Goal: Information Seeking & Learning: Compare options

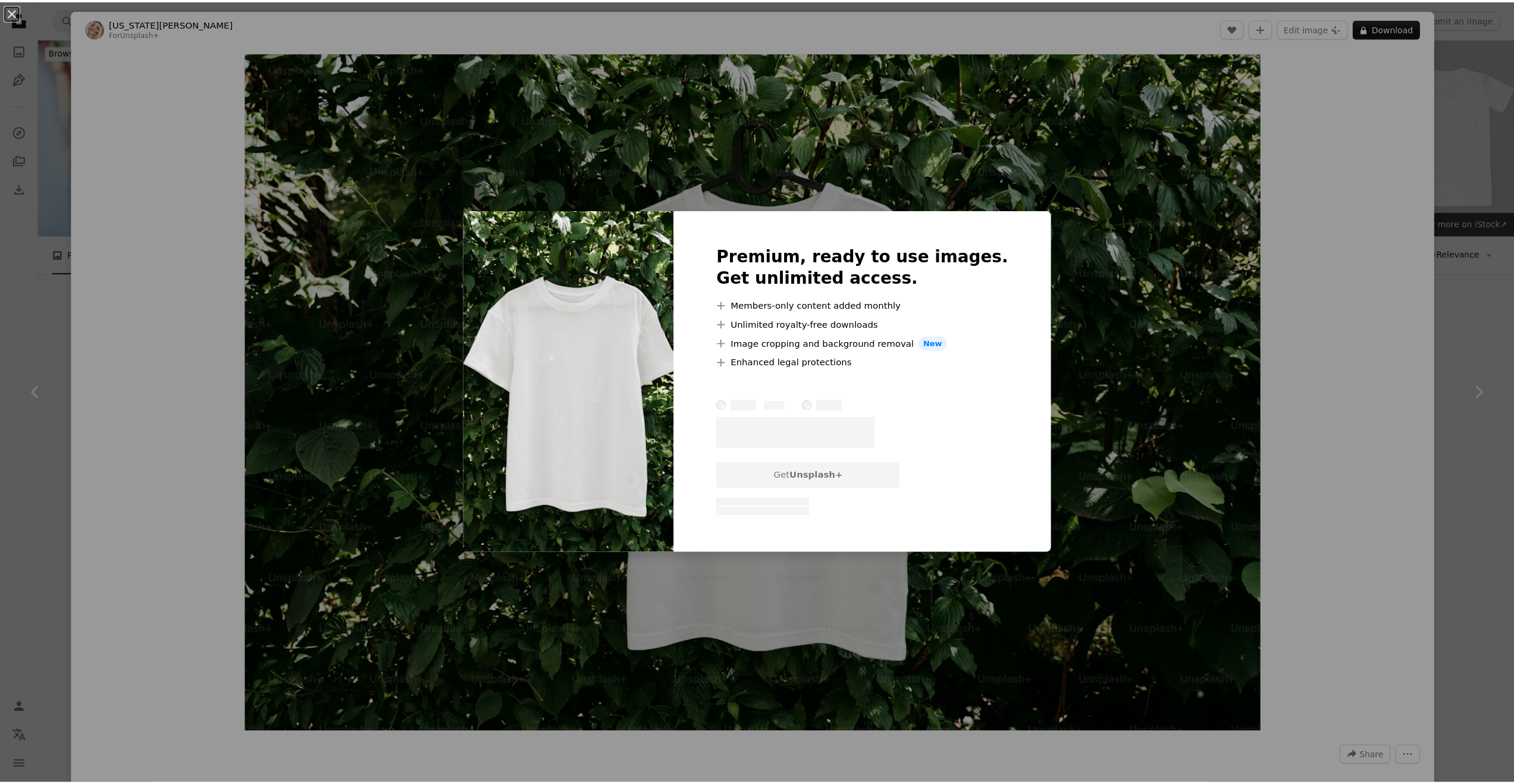
scroll to position [345, 0]
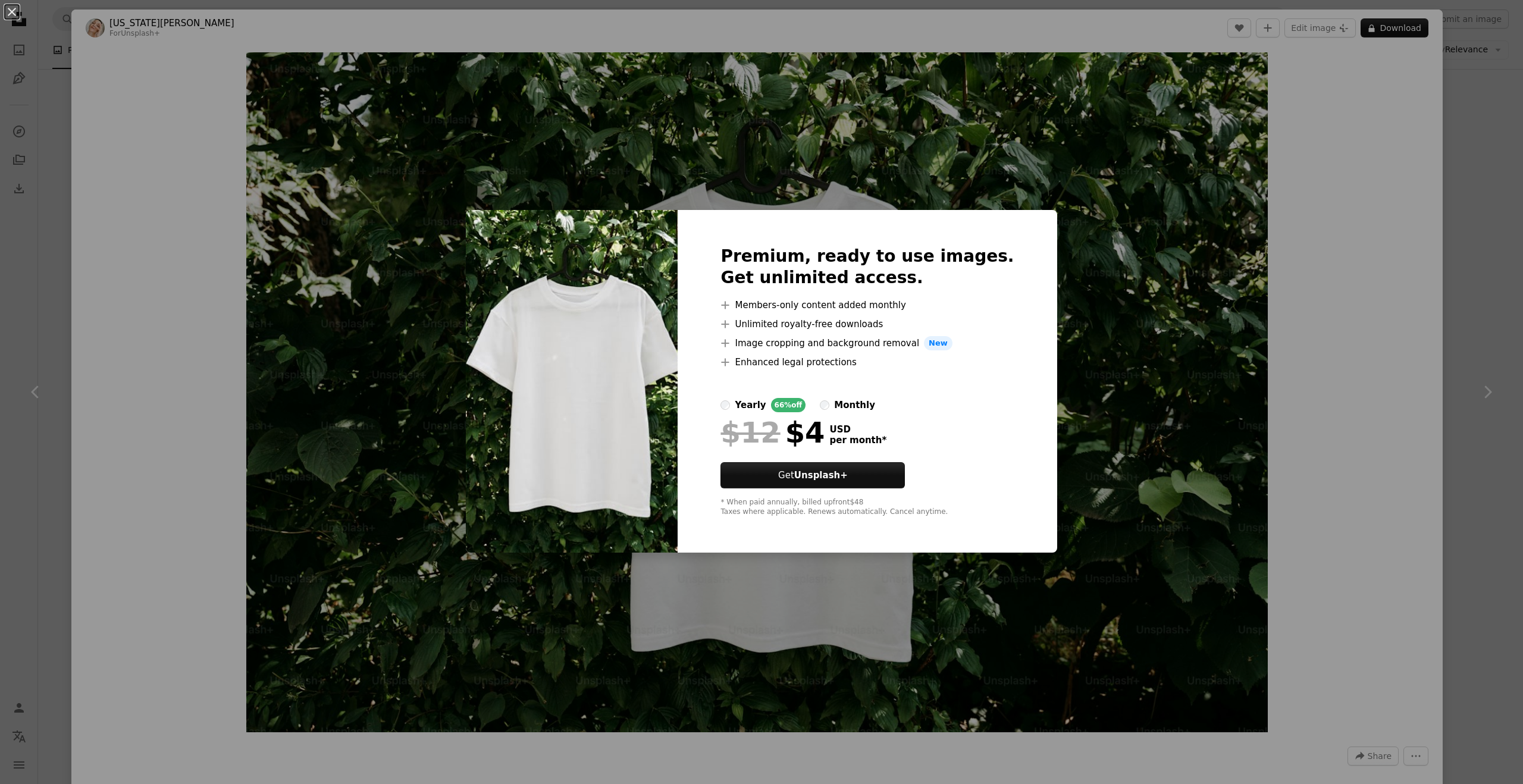
click at [1107, 369] on div "An X shape Premium, ready to use images. Get unlimited access. A plus sign Memb…" at bounding box center [761, 392] width 1523 height 784
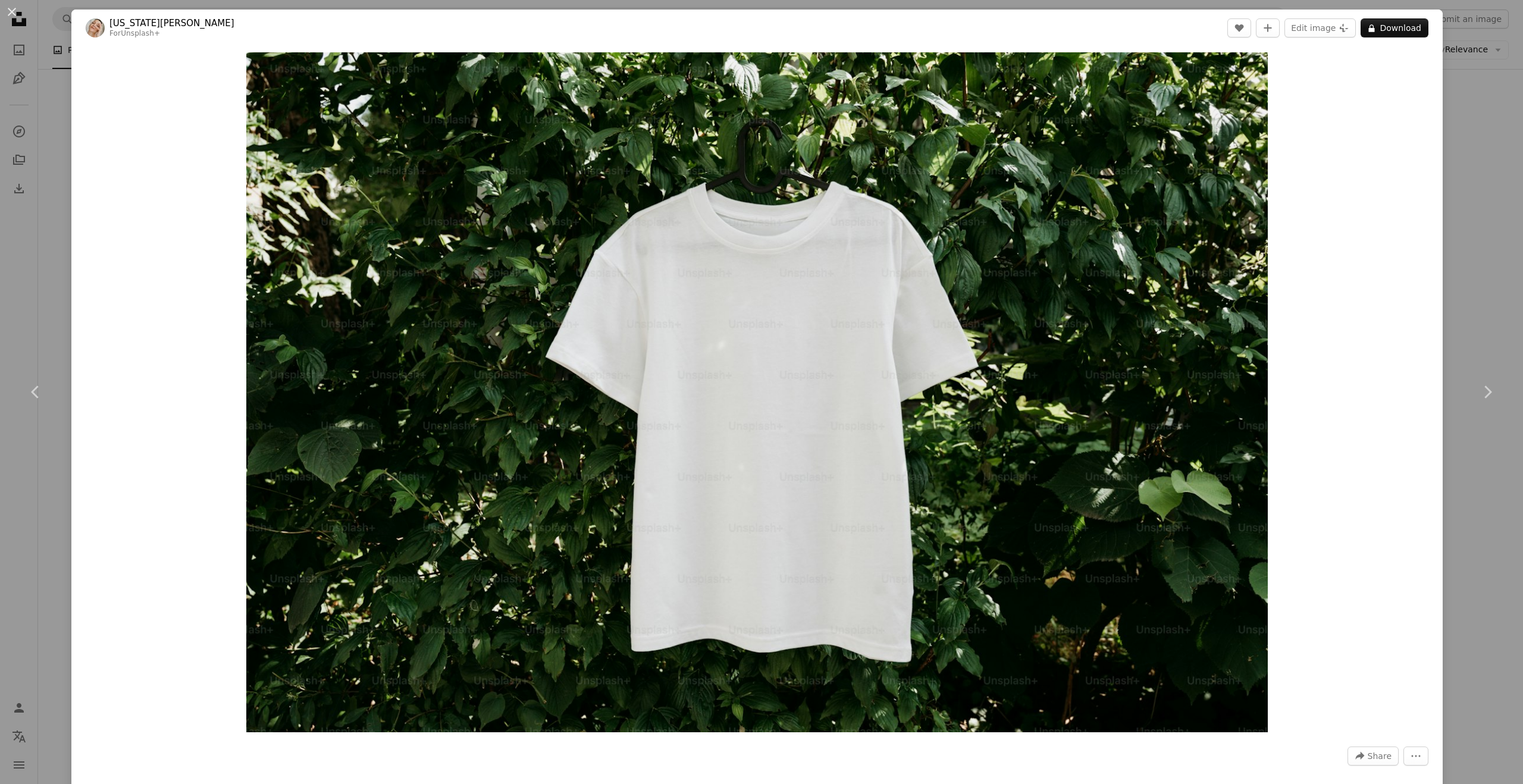
click at [1451, 177] on div "An X shape Chevron left Chevron right [US_STATE][PERSON_NAME] For Unsplash+ A h…" at bounding box center [761, 392] width 1523 height 784
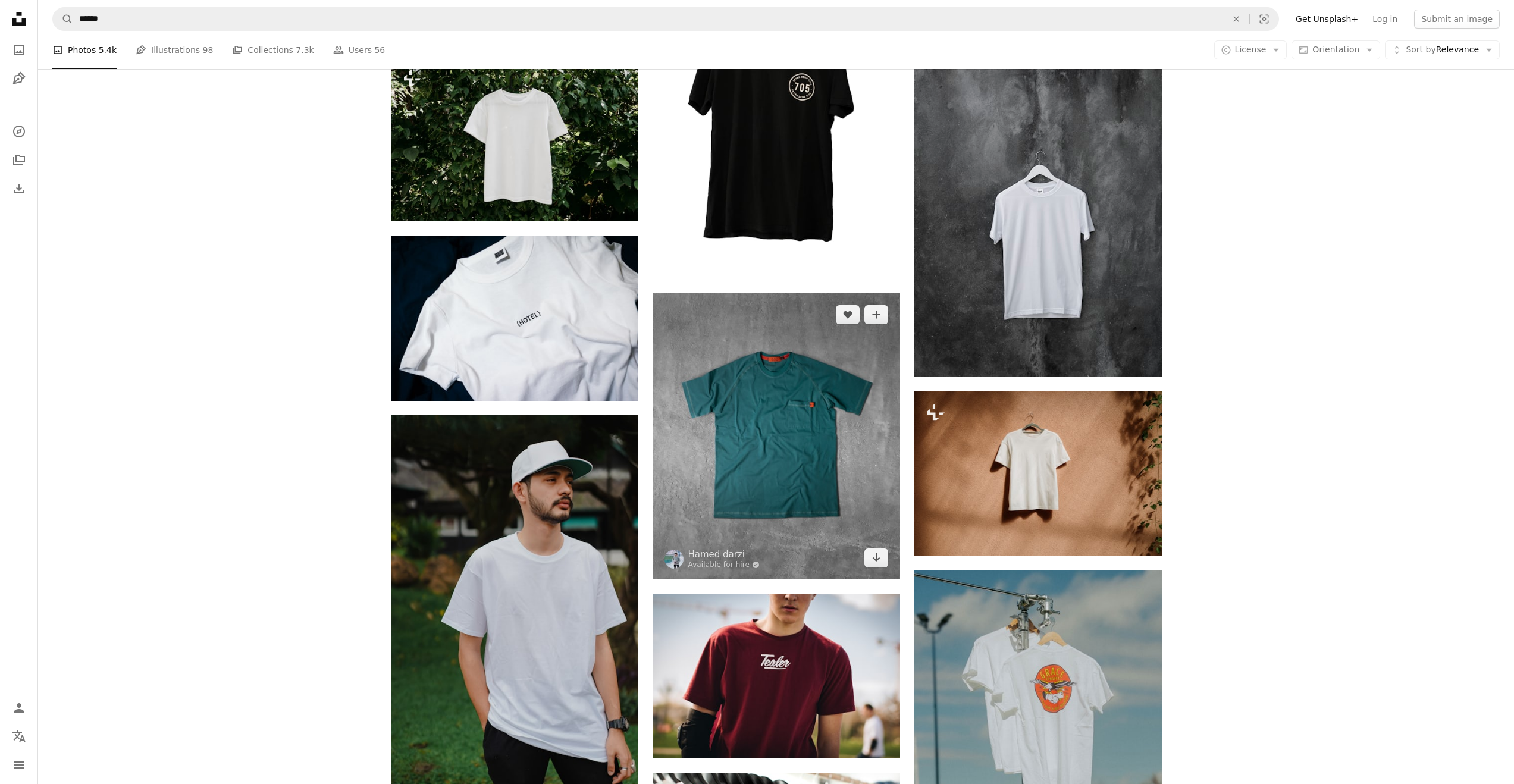
scroll to position [696, 0]
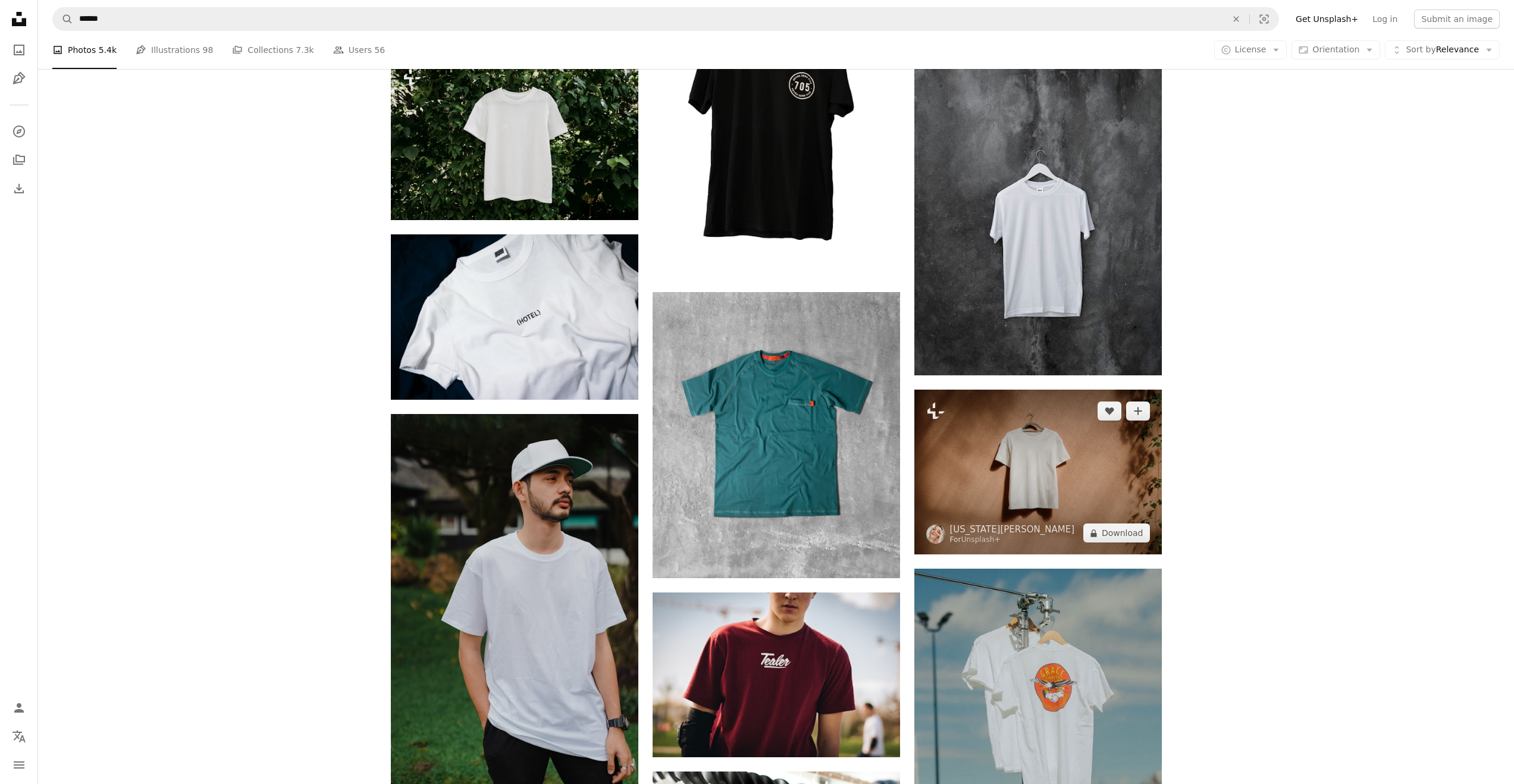
click at [1080, 473] on img at bounding box center [1038, 472] width 248 height 165
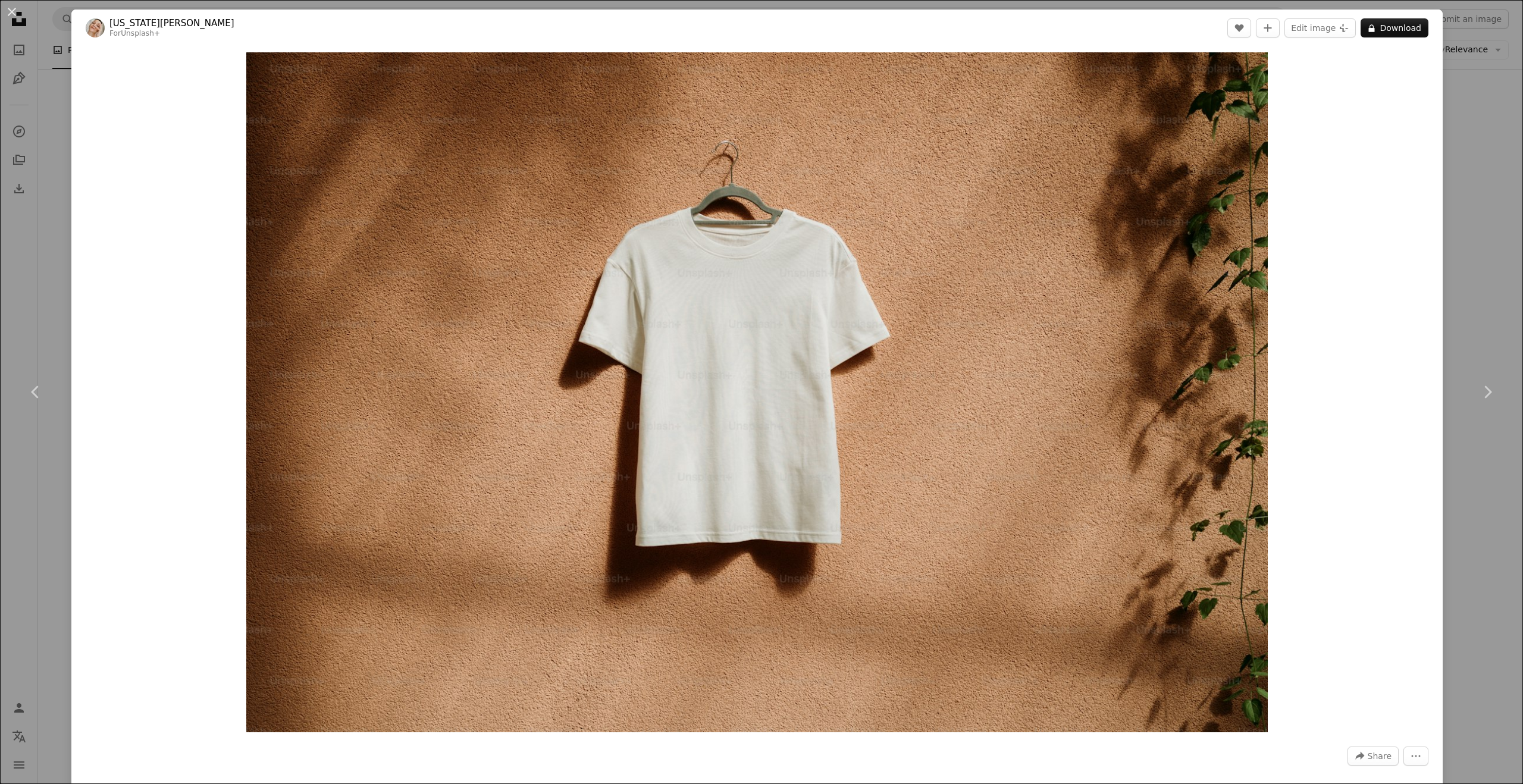
click at [1483, 262] on div "An X shape Chevron left Chevron right [US_STATE][PERSON_NAME] For Unsplash+ A h…" at bounding box center [761, 392] width 1523 height 784
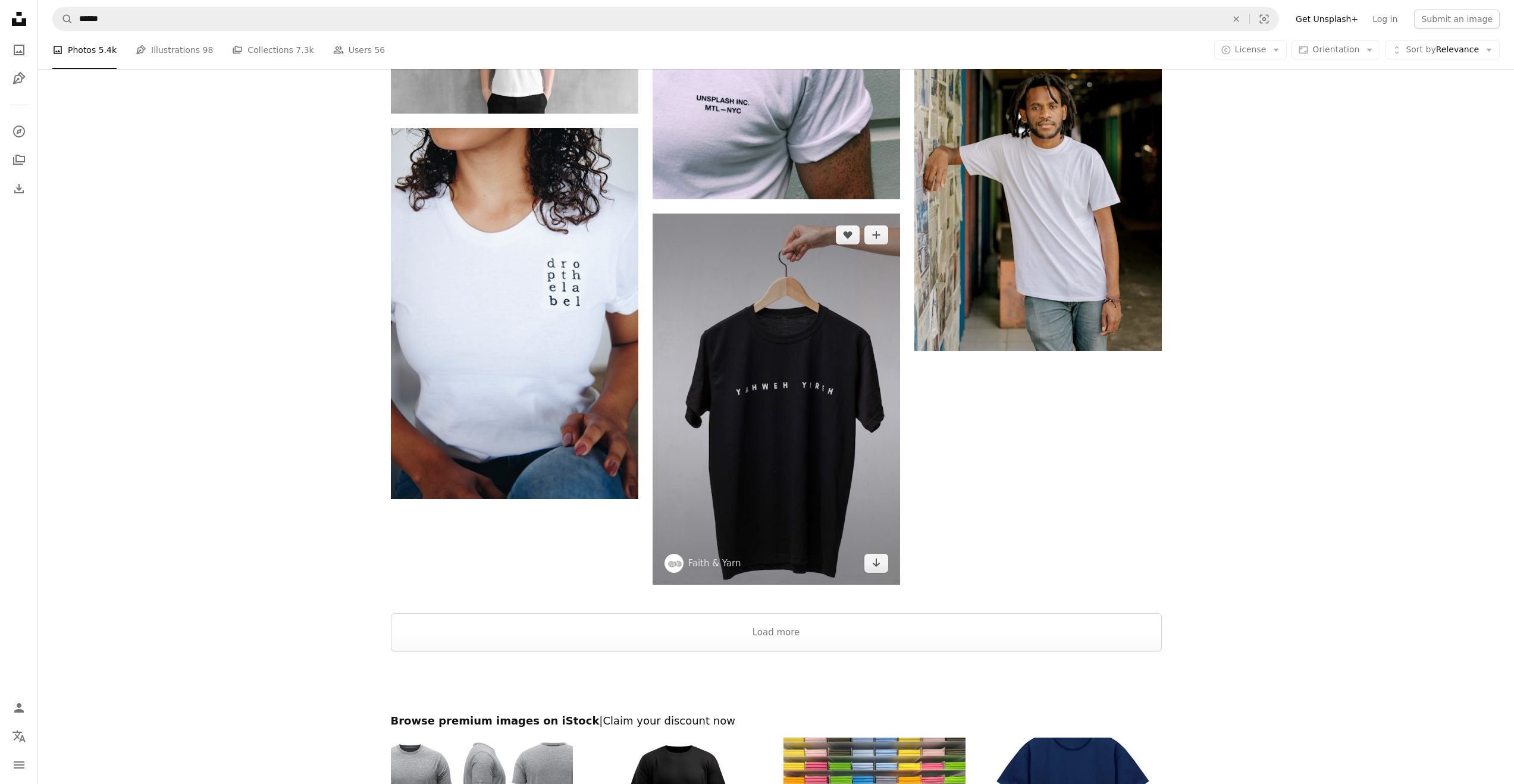
scroll to position [1912, 0]
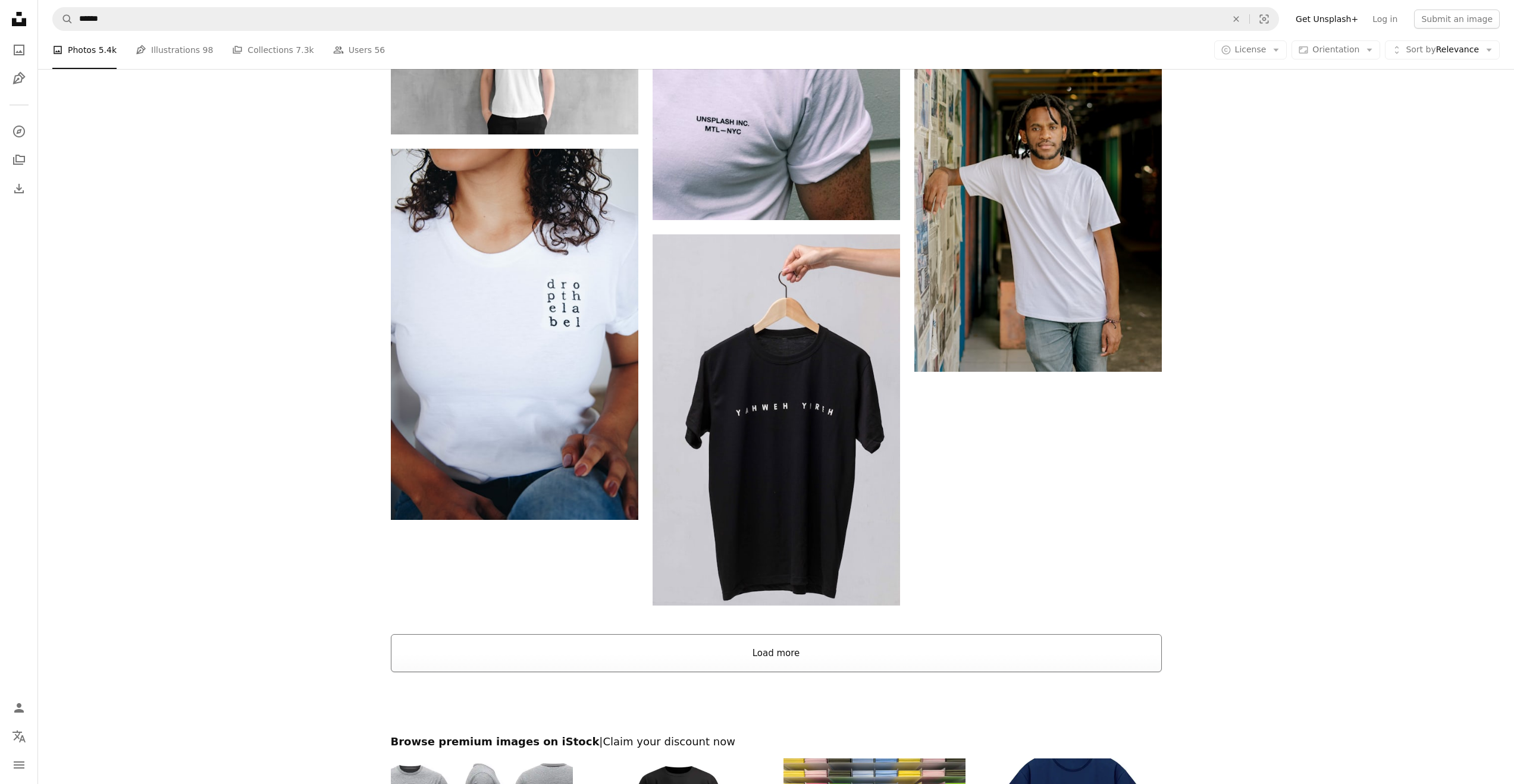
click at [737, 656] on button "Load more" at bounding box center [776, 653] width 771 height 38
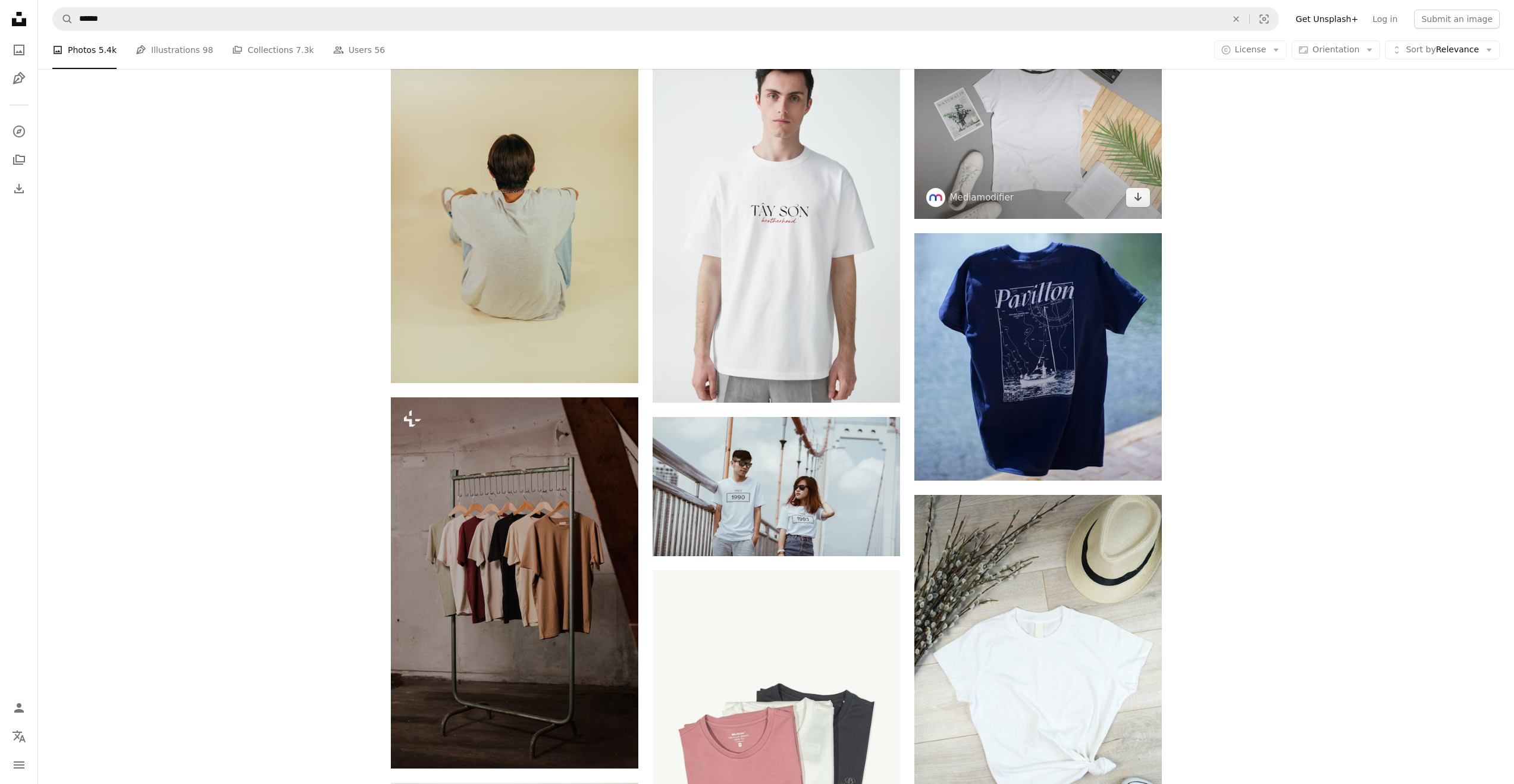
scroll to position [3642, 0]
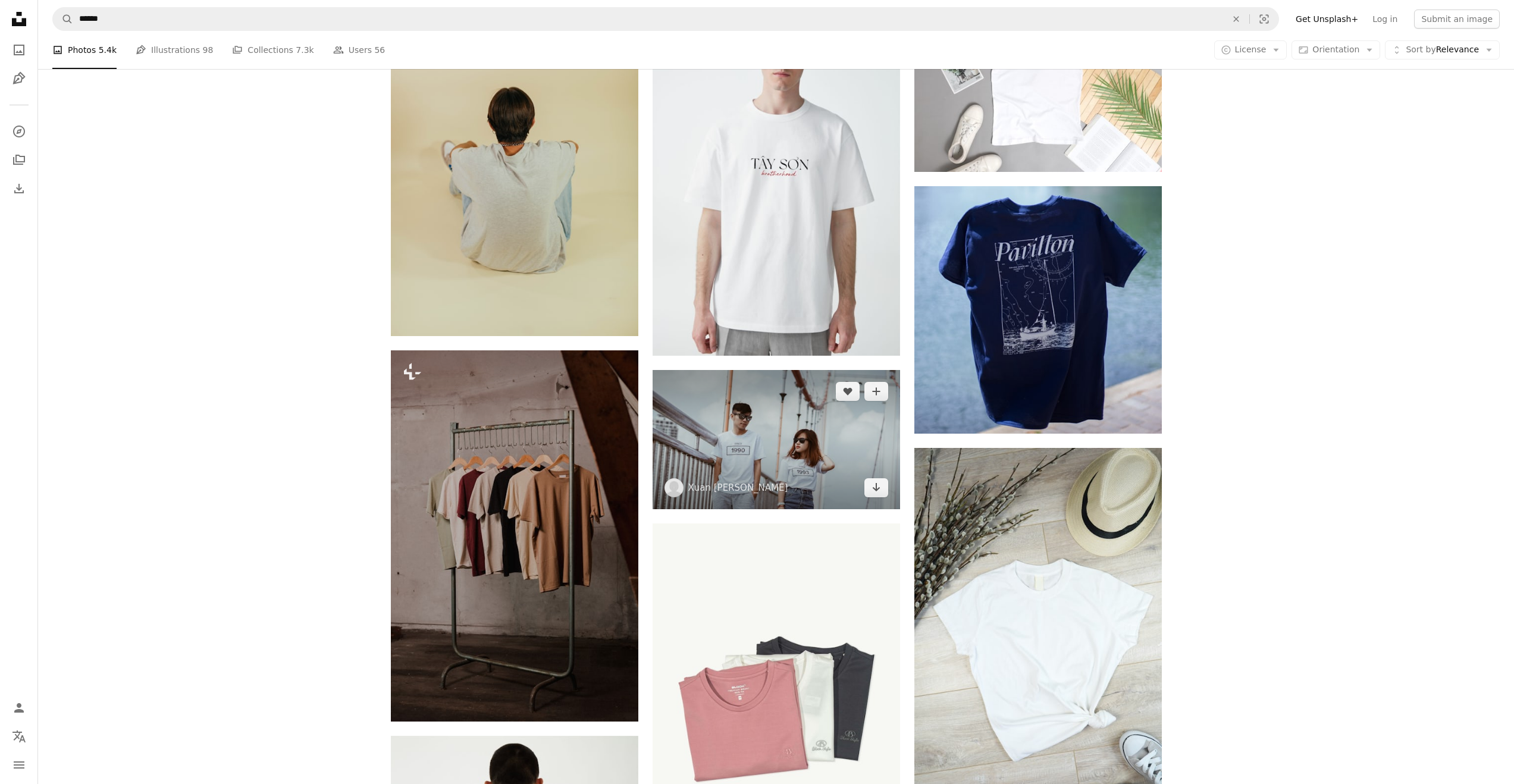
click at [846, 442] on img at bounding box center [776, 439] width 248 height 139
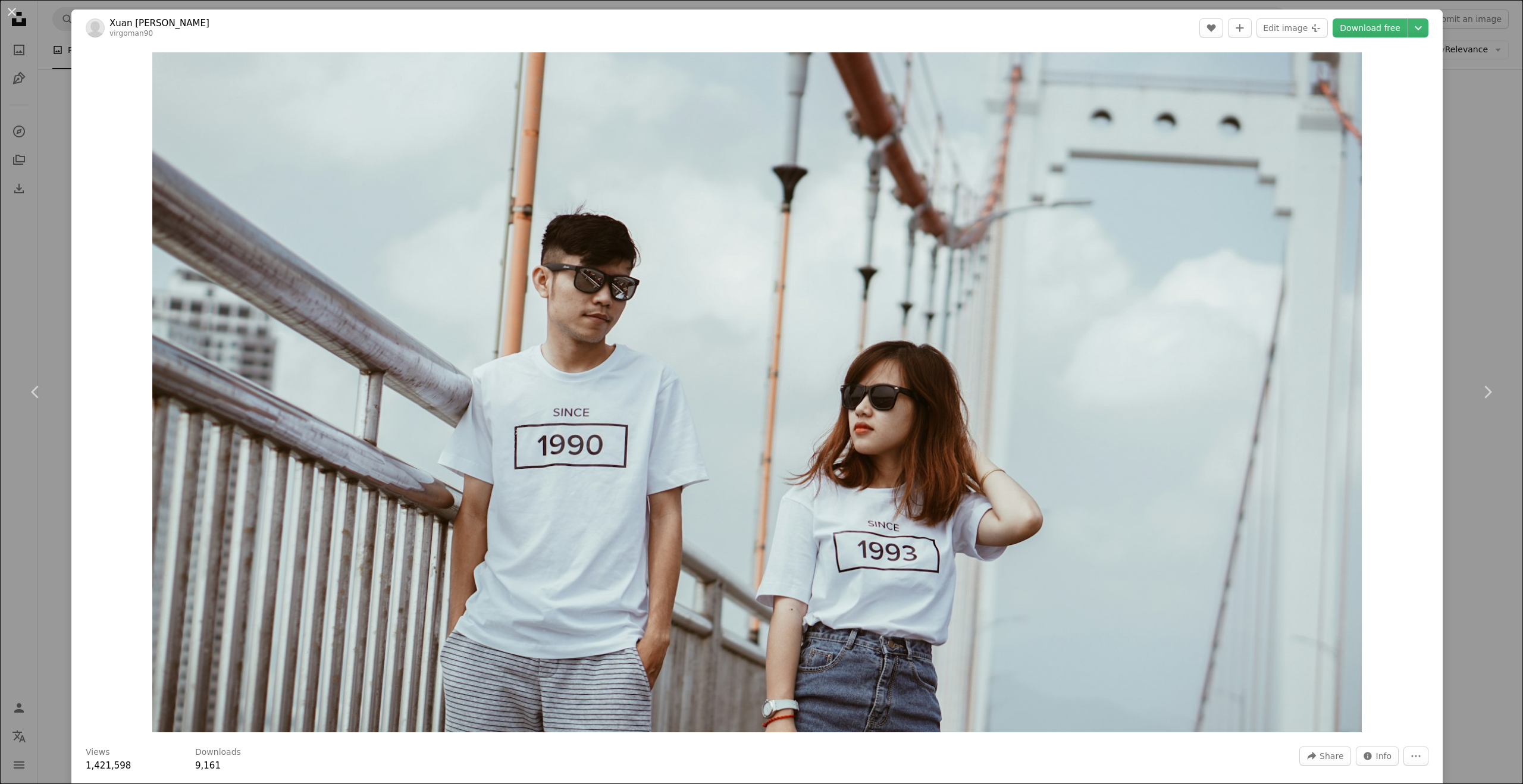
click at [50, 254] on div "An X shape Chevron left Chevron right Xuan [PERSON_NAME] virgoman90 A heart A p…" at bounding box center [761, 392] width 1523 height 784
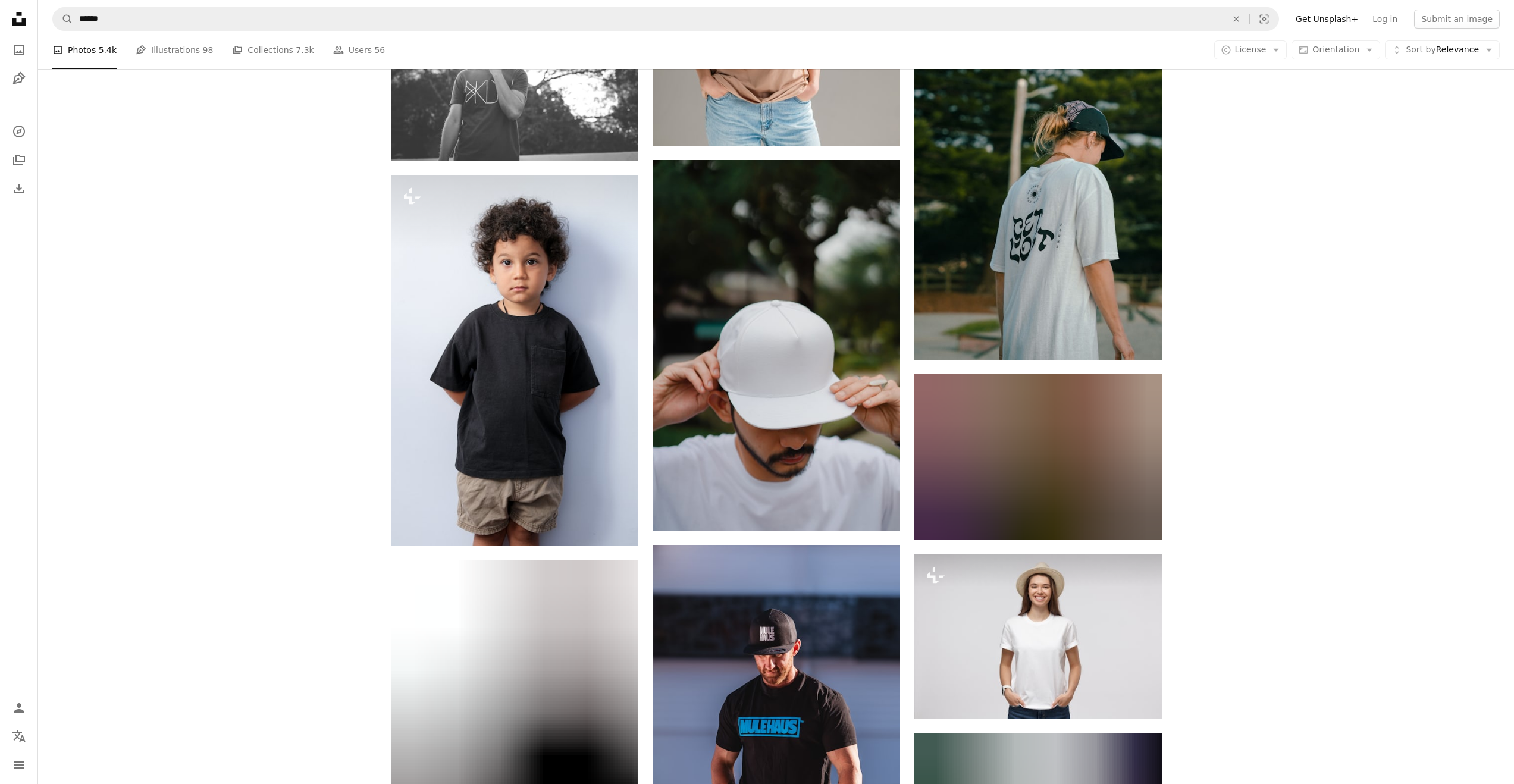
scroll to position [14452, 0]
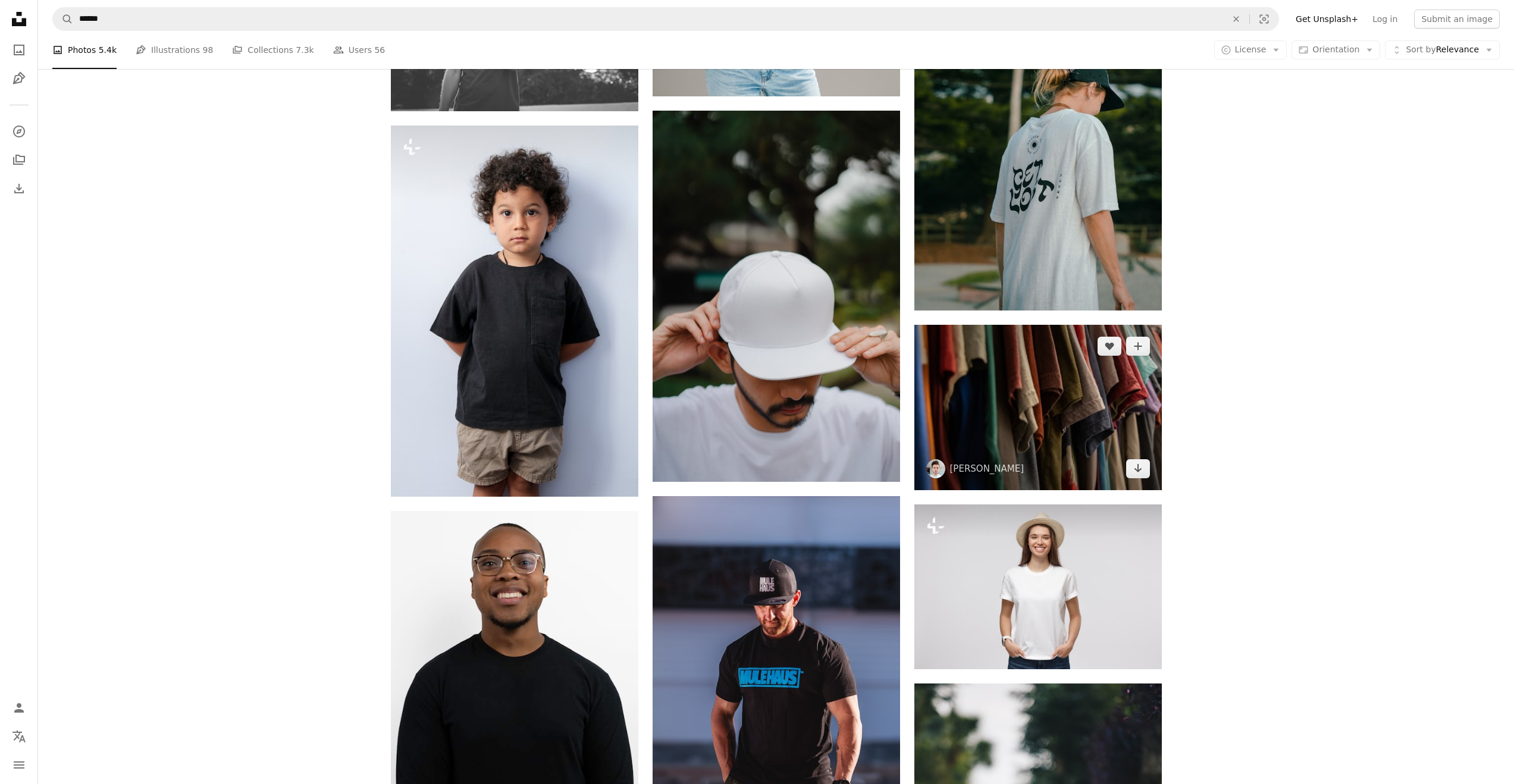
click at [1066, 380] on img at bounding box center [1038, 407] width 248 height 165
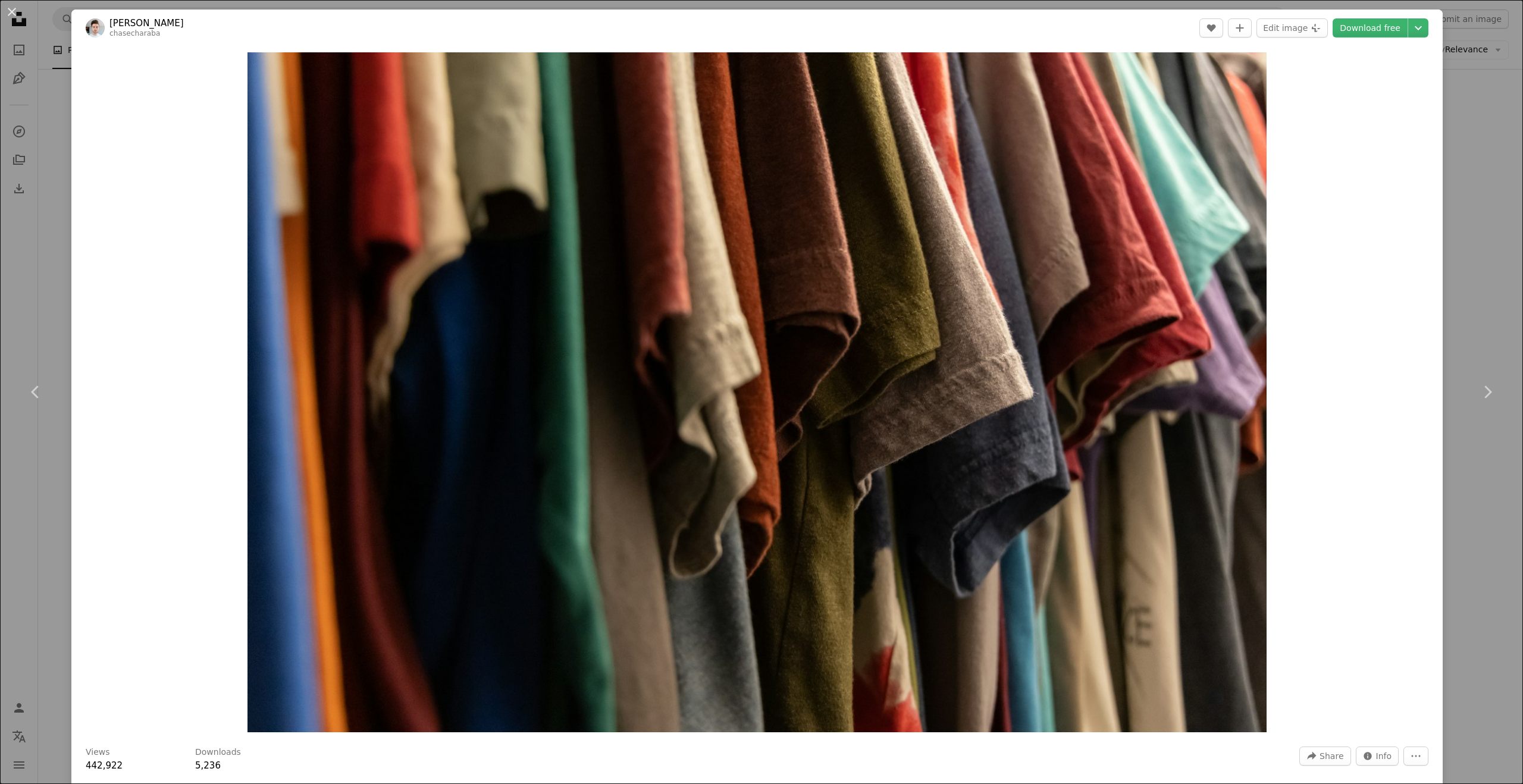
click at [115, 222] on div "Zoom in" at bounding box center [757, 392] width 1372 height 692
click at [1459, 188] on div "An X shape Chevron left Chevron right Chase Charaba chasecharaba A heart A plus…" at bounding box center [761, 392] width 1523 height 784
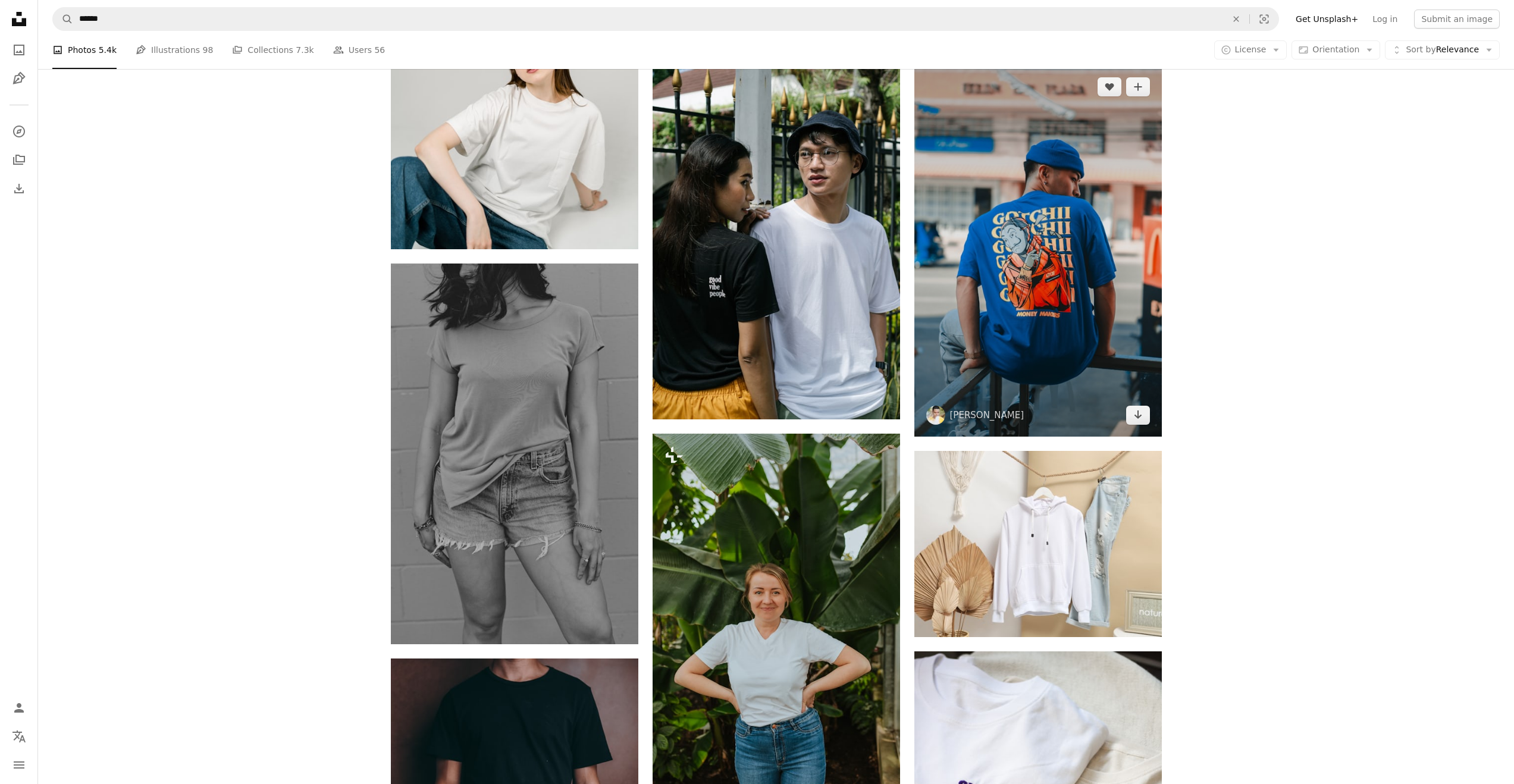
scroll to position [6397, 0]
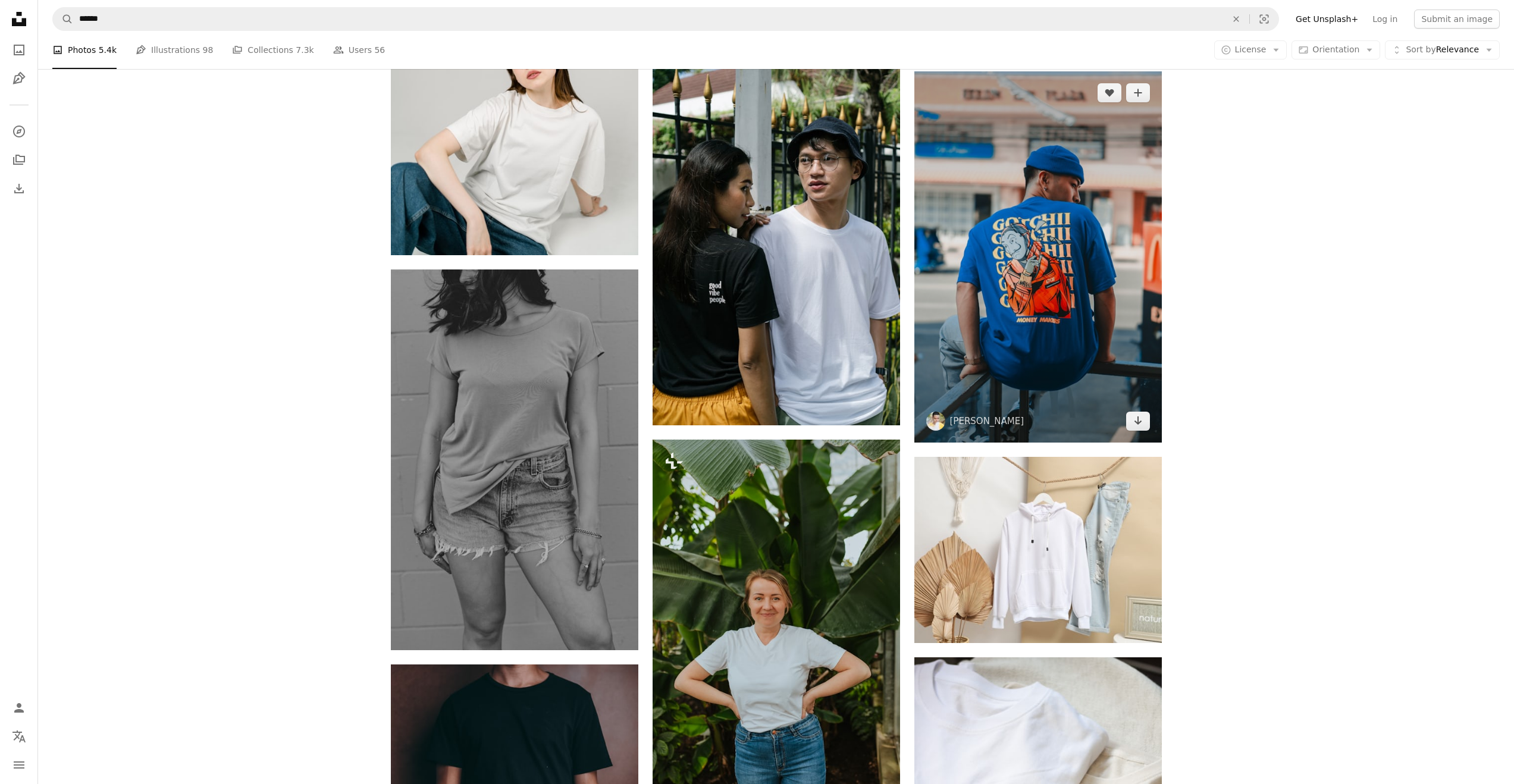
click at [1112, 283] on img at bounding box center [1038, 257] width 248 height 371
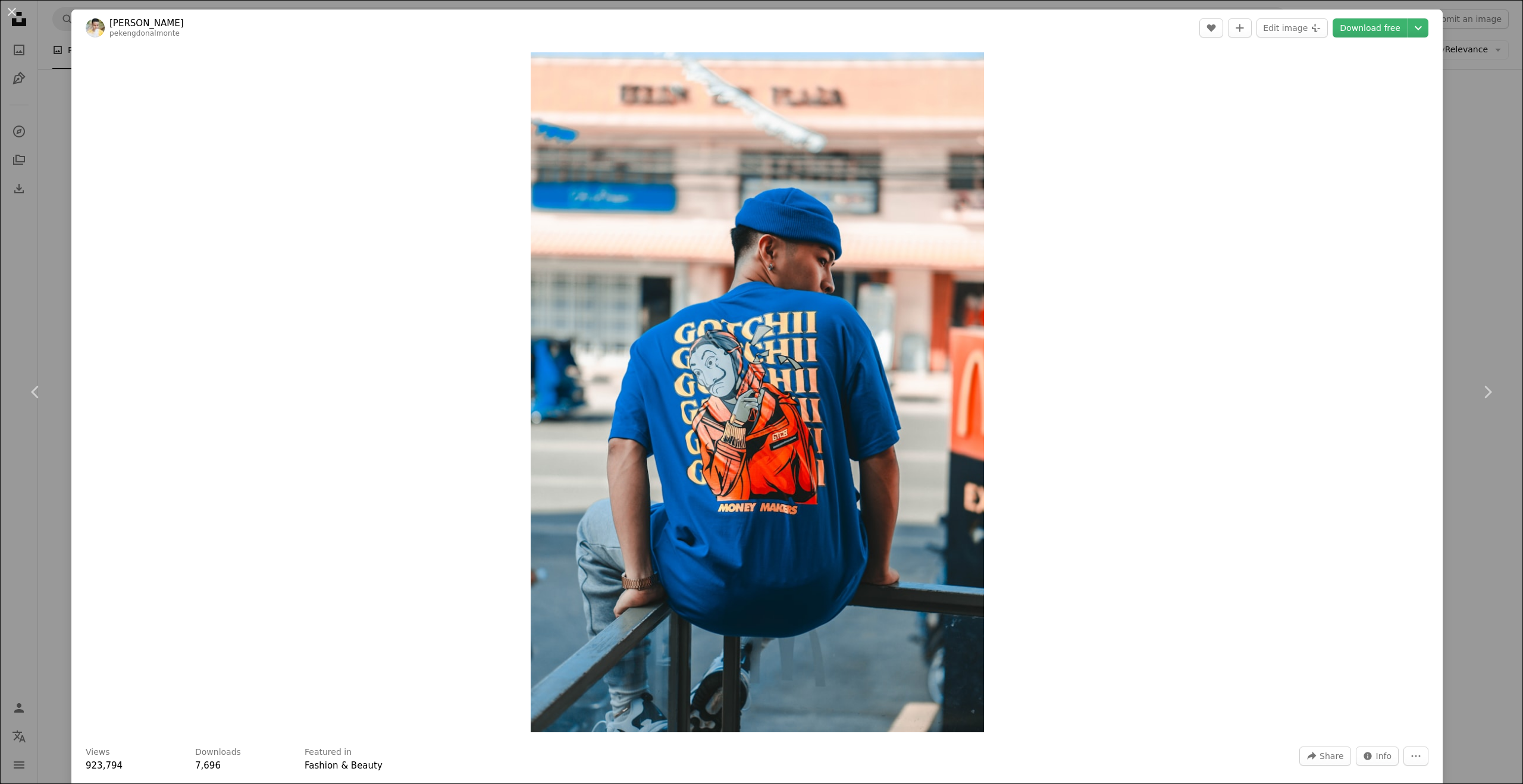
click at [41, 190] on div "An X shape Chevron left Chevron right Don [PERSON_NAME] pekengdonalmonte A hear…" at bounding box center [761, 392] width 1523 height 784
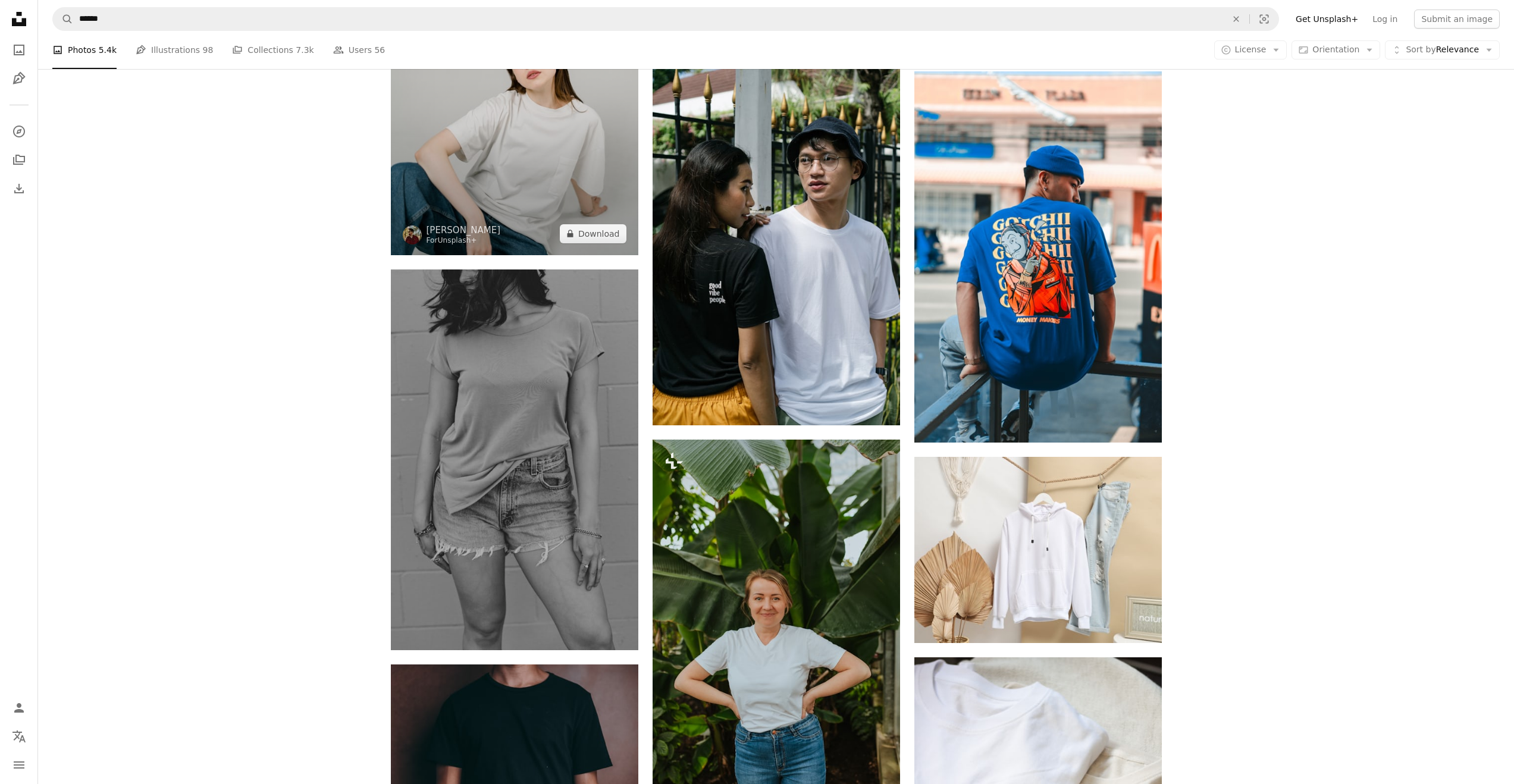
scroll to position [6194, 0]
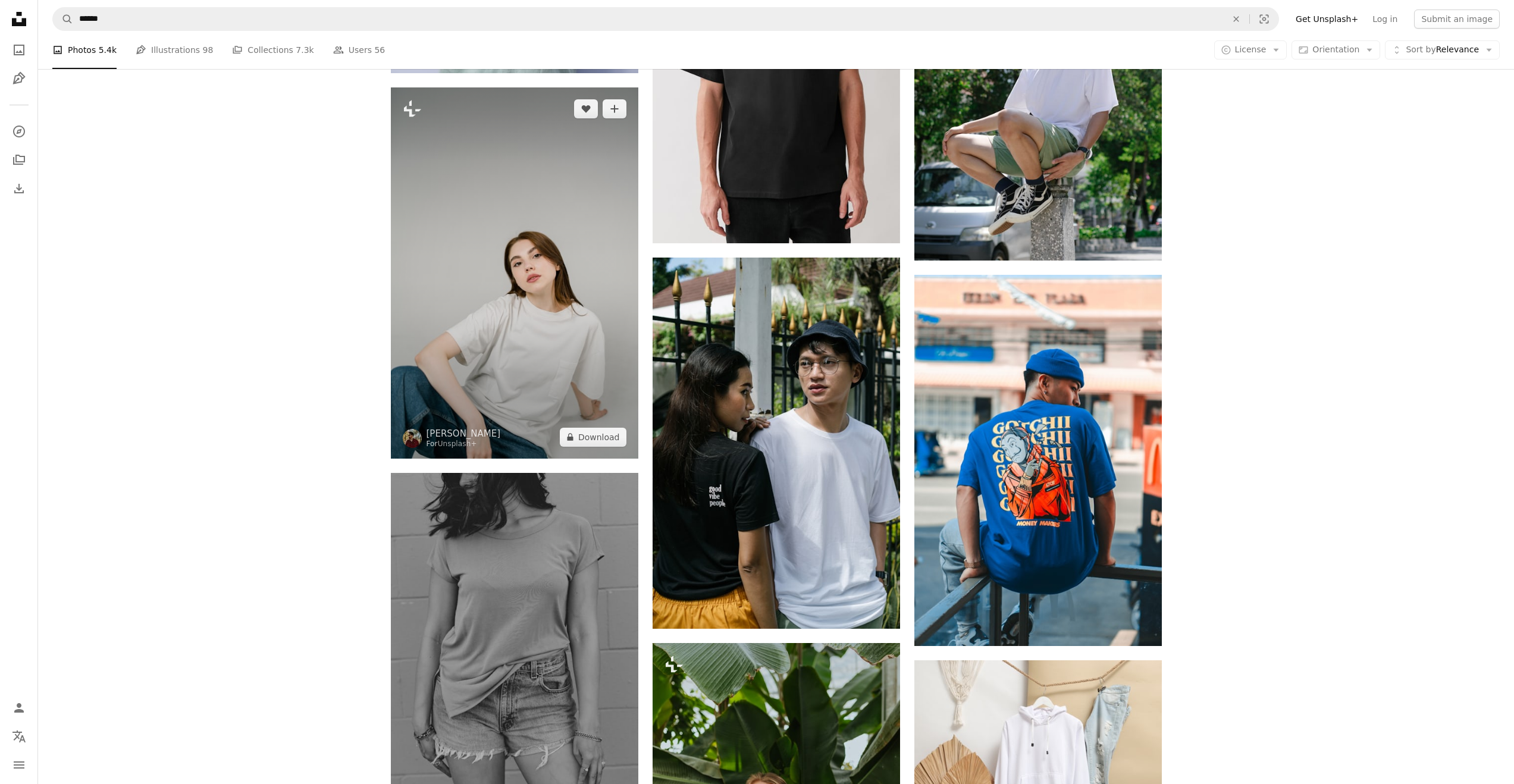
click at [556, 265] on img at bounding box center [515, 273] width 248 height 371
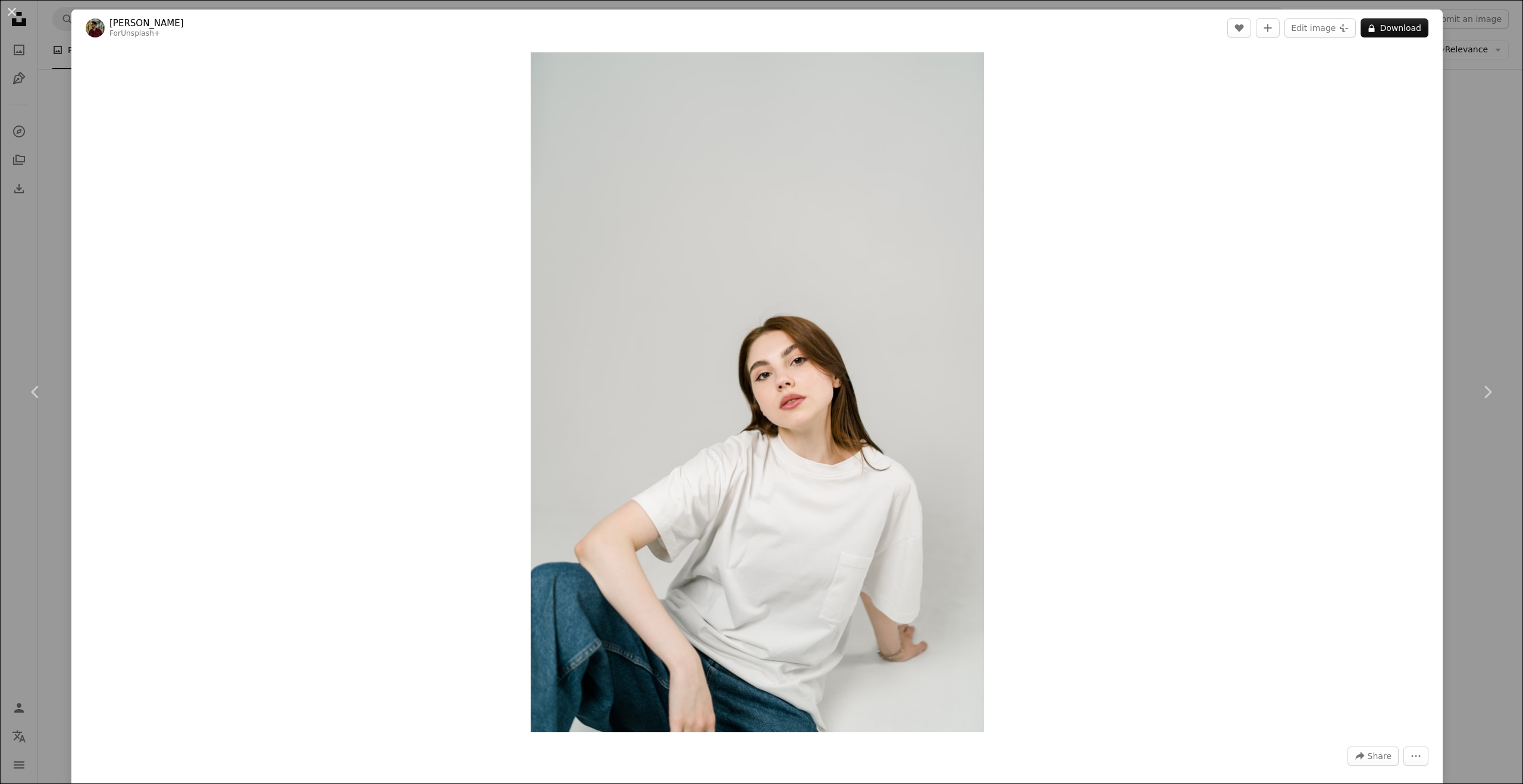
click at [286, 298] on div "Zoom in" at bounding box center [757, 392] width 1372 height 692
click at [51, 253] on div "An X shape Chevron left Chevron right [PERSON_NAME] For Unsplash+ A heart A plu…" at bounding box center [761, 392] width 1523 height 784
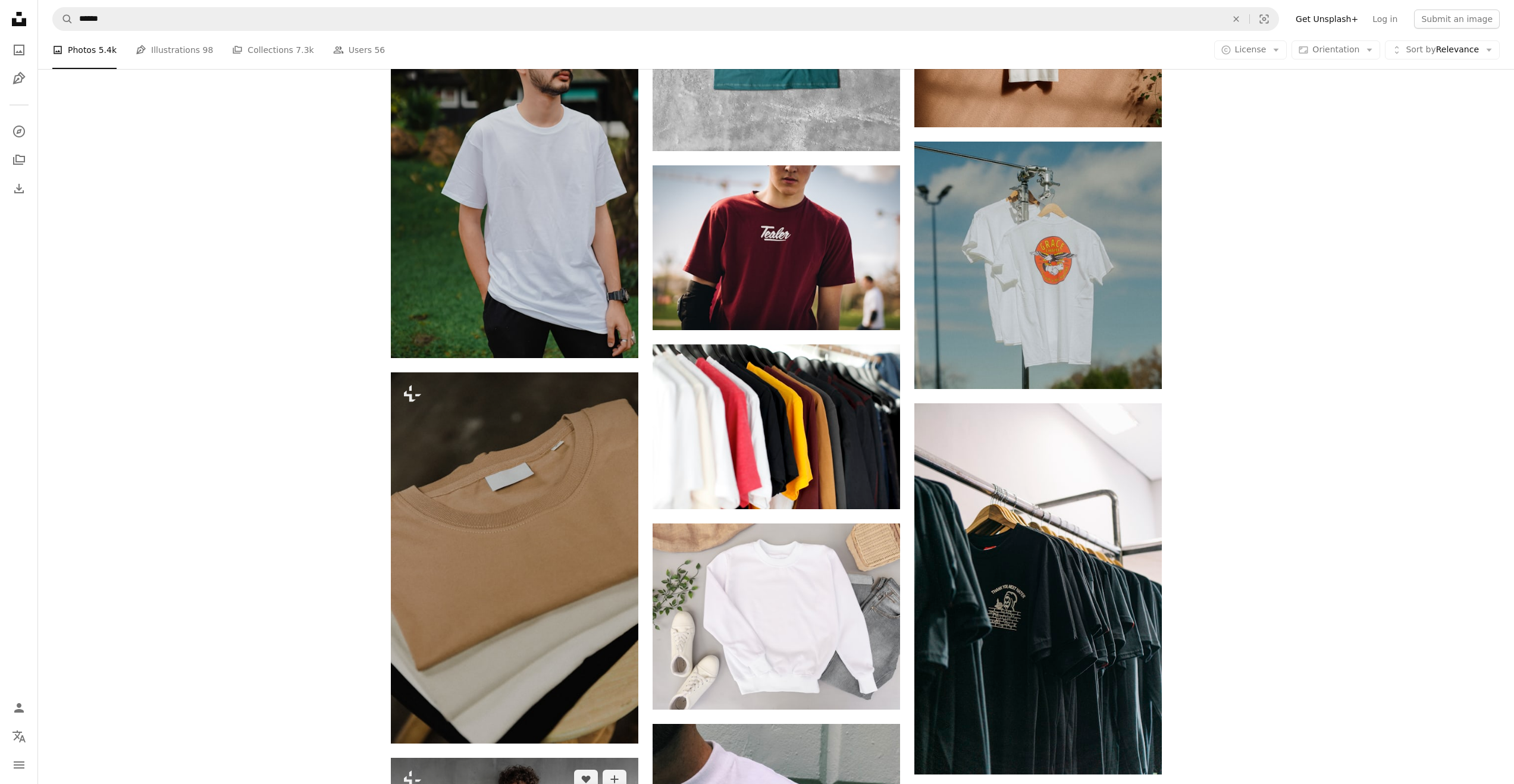
scroll to position [1107, 0]
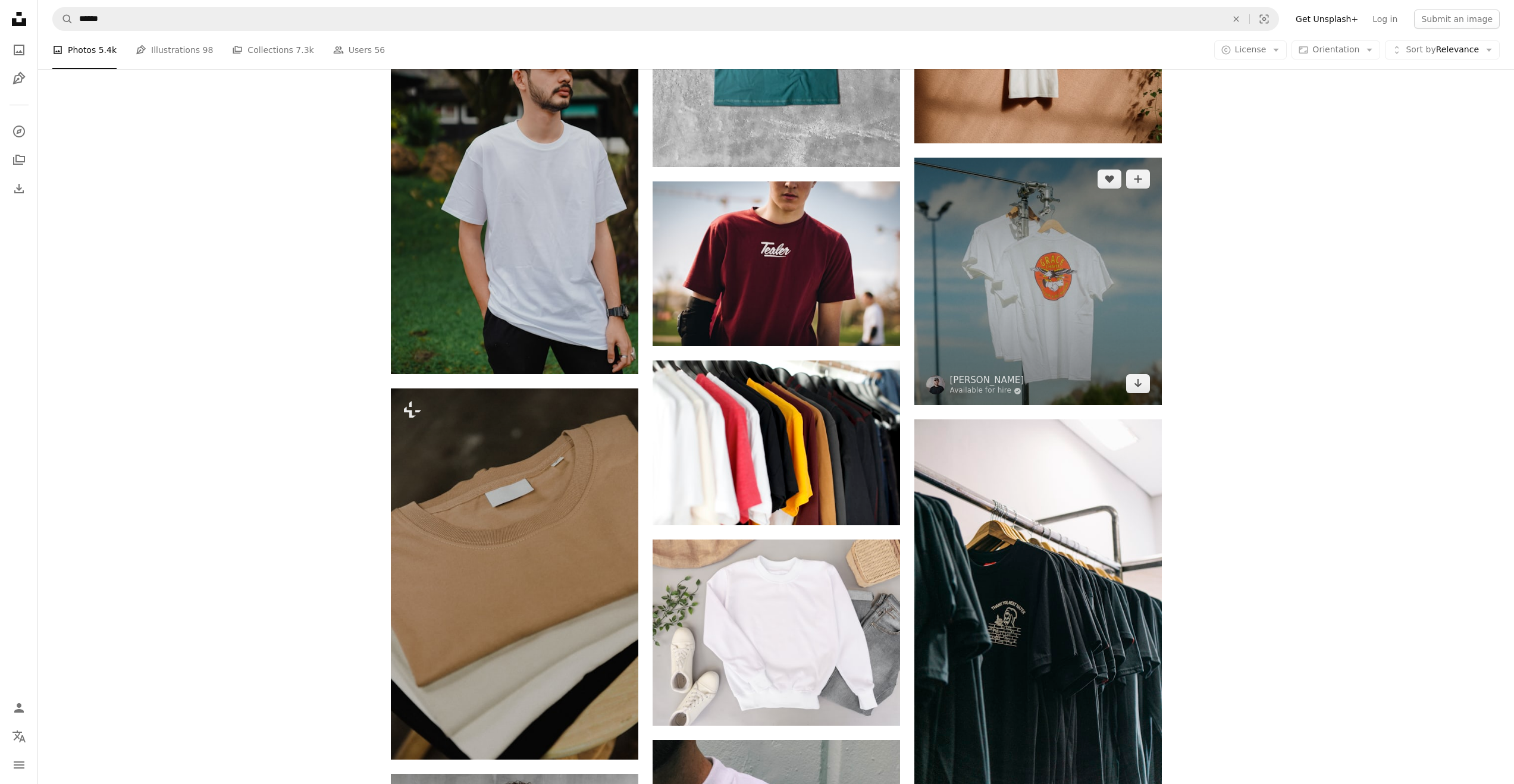
click at [1051, 309] on img at bounding box center [1038, 281] width 248 height 248
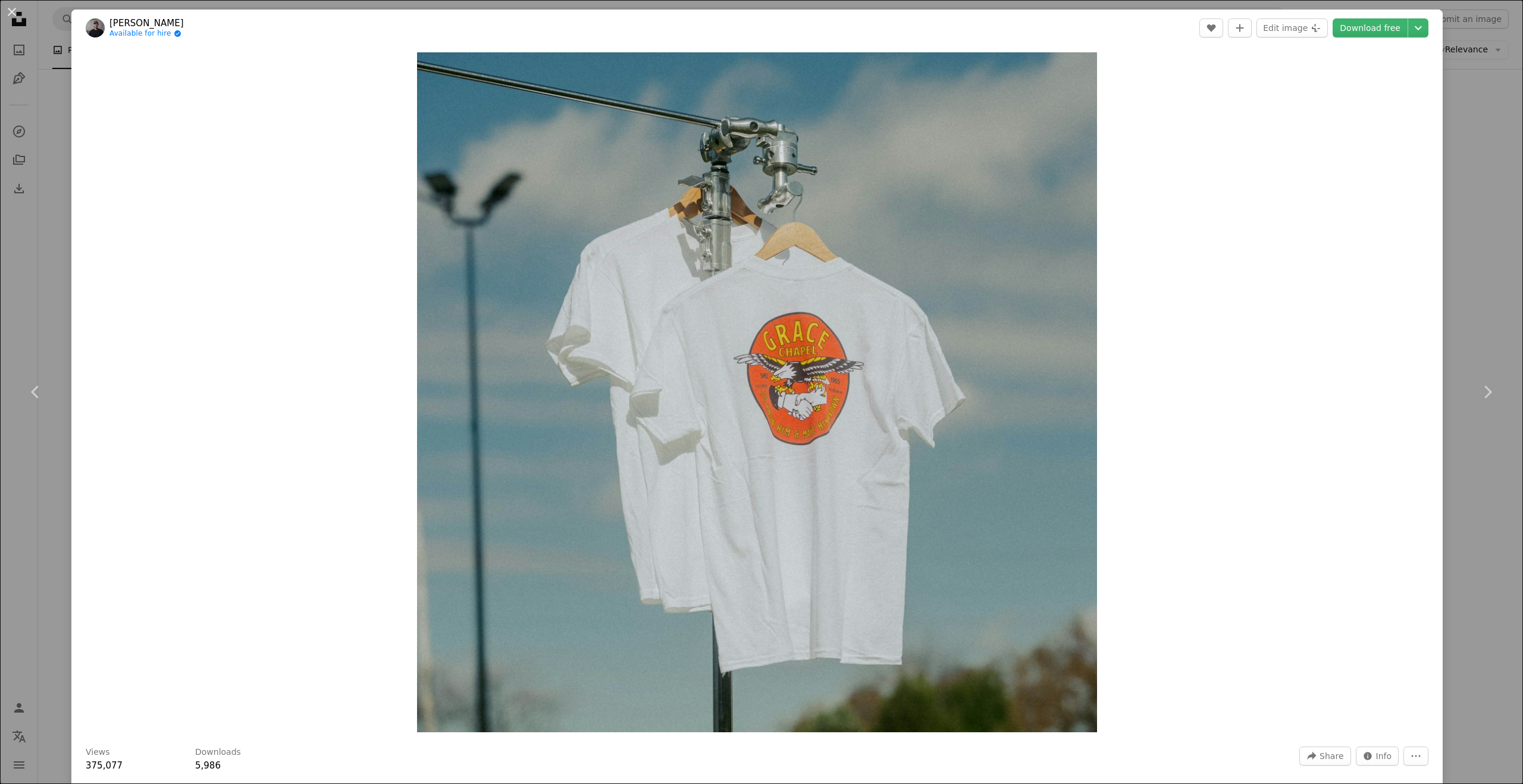
click at [58, 185] on div "An X shape Chevron left Chevron right [PERSON_NAME] Available for hire A checkm…" at bounding box center [761, 392] width 1523 height 784
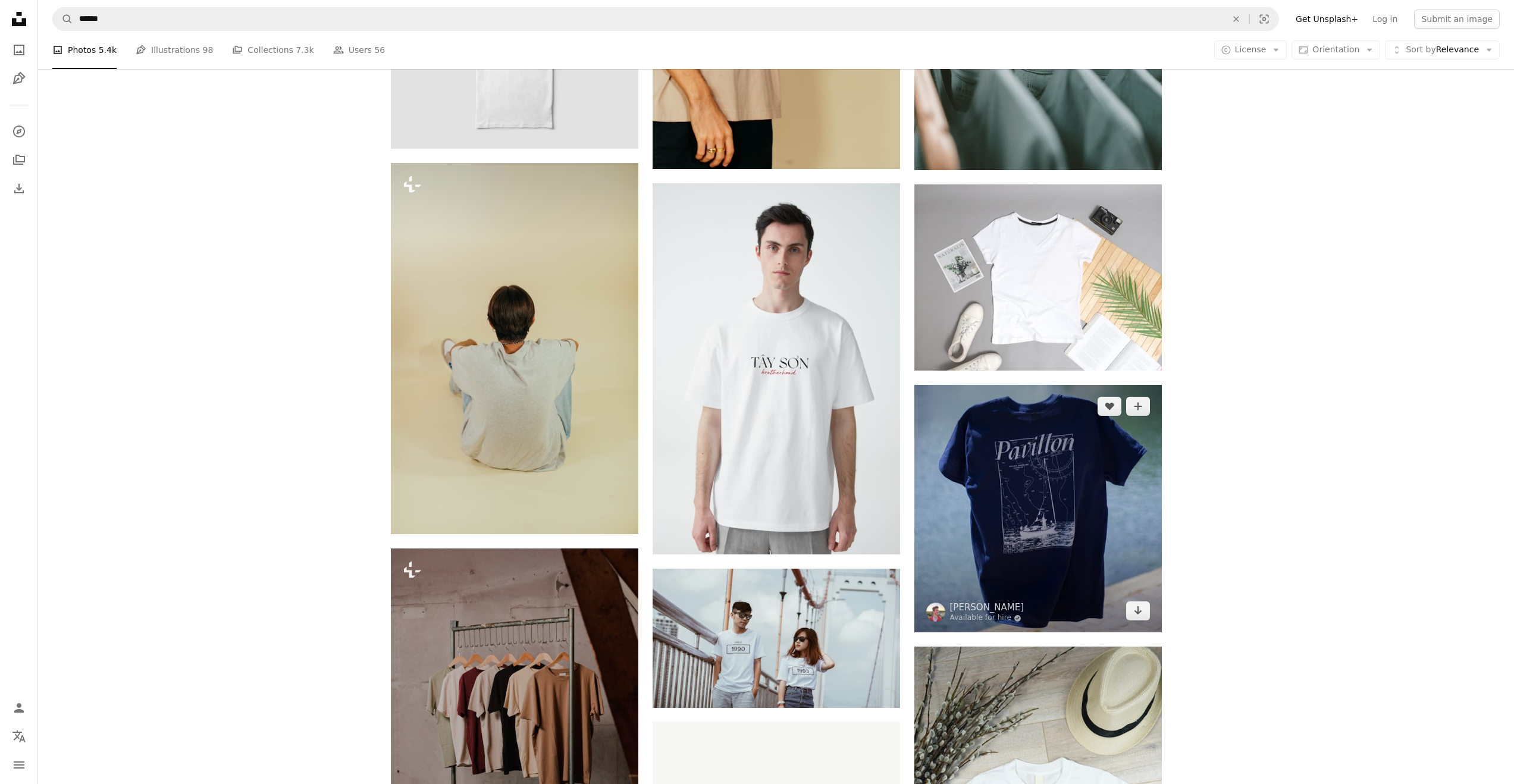
scroll to position [3446, 0]
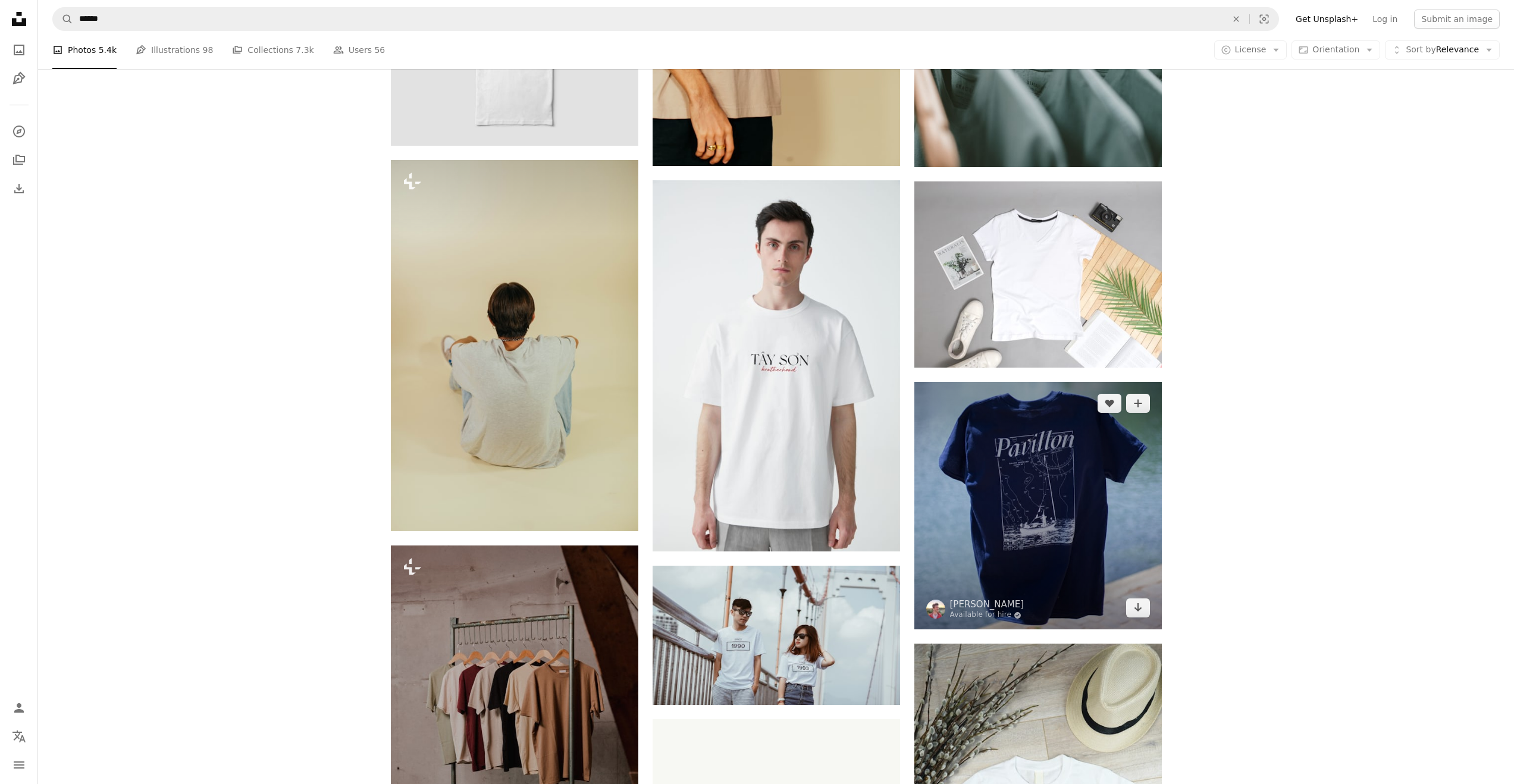
click at [1130, 525] on img at bounding box center [1038, 506] width 248 height 248
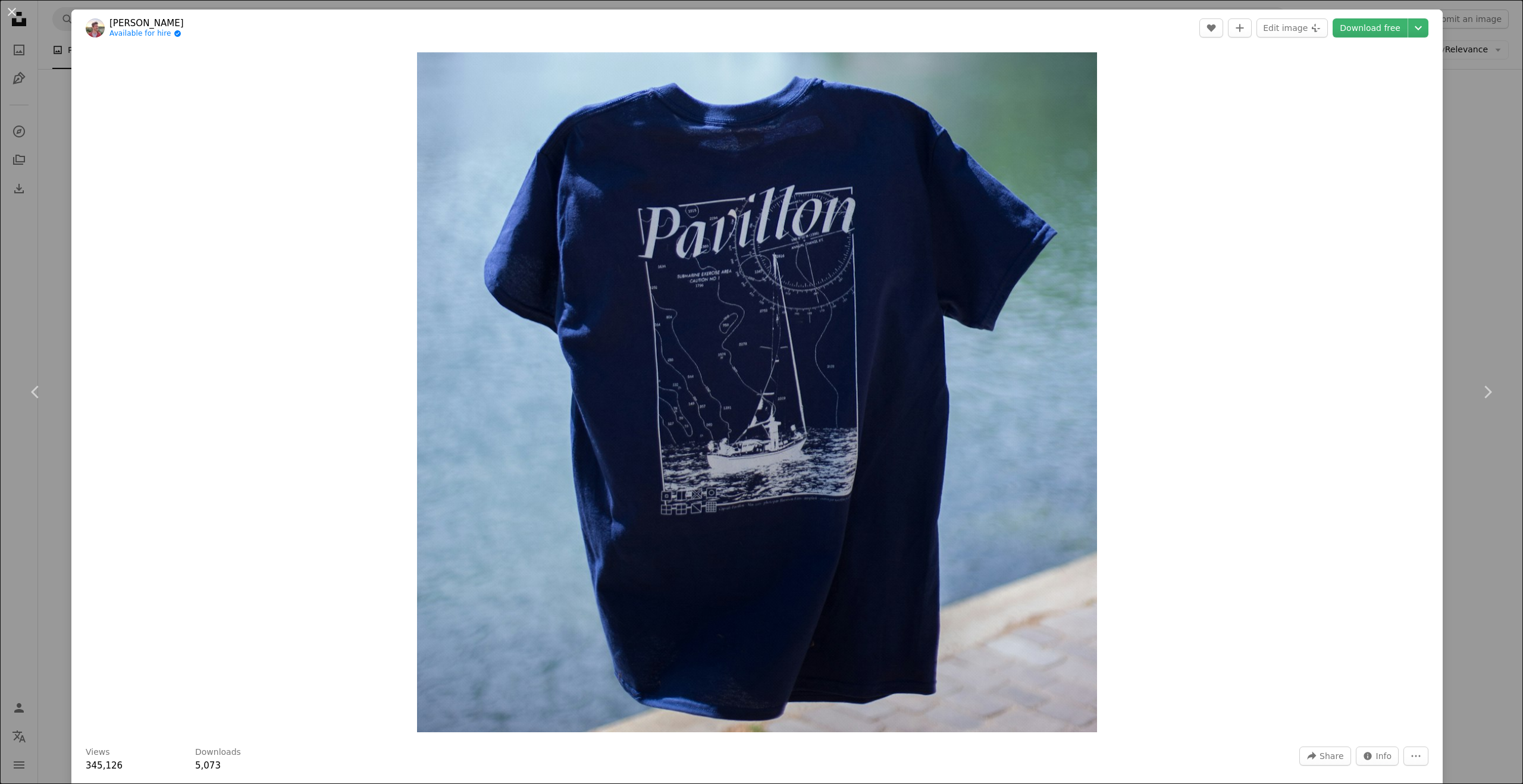
click at [52, 125] on div "An X shape Chevron left Chevron right [PERSON_NAME] Available for hire A checkm…" at bounding box center [761, 392] width 1523 height 784
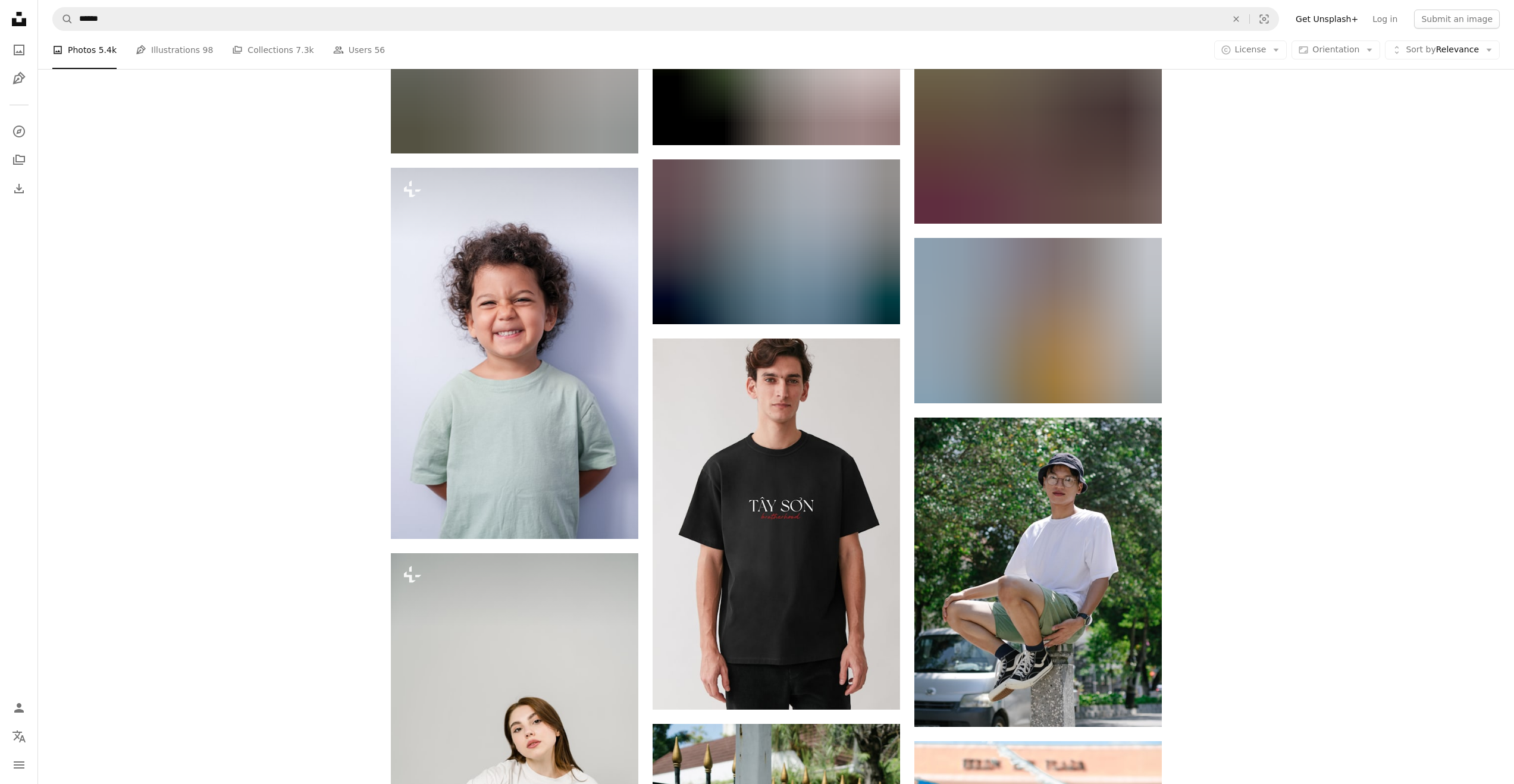
scroll to position [5728, 0]
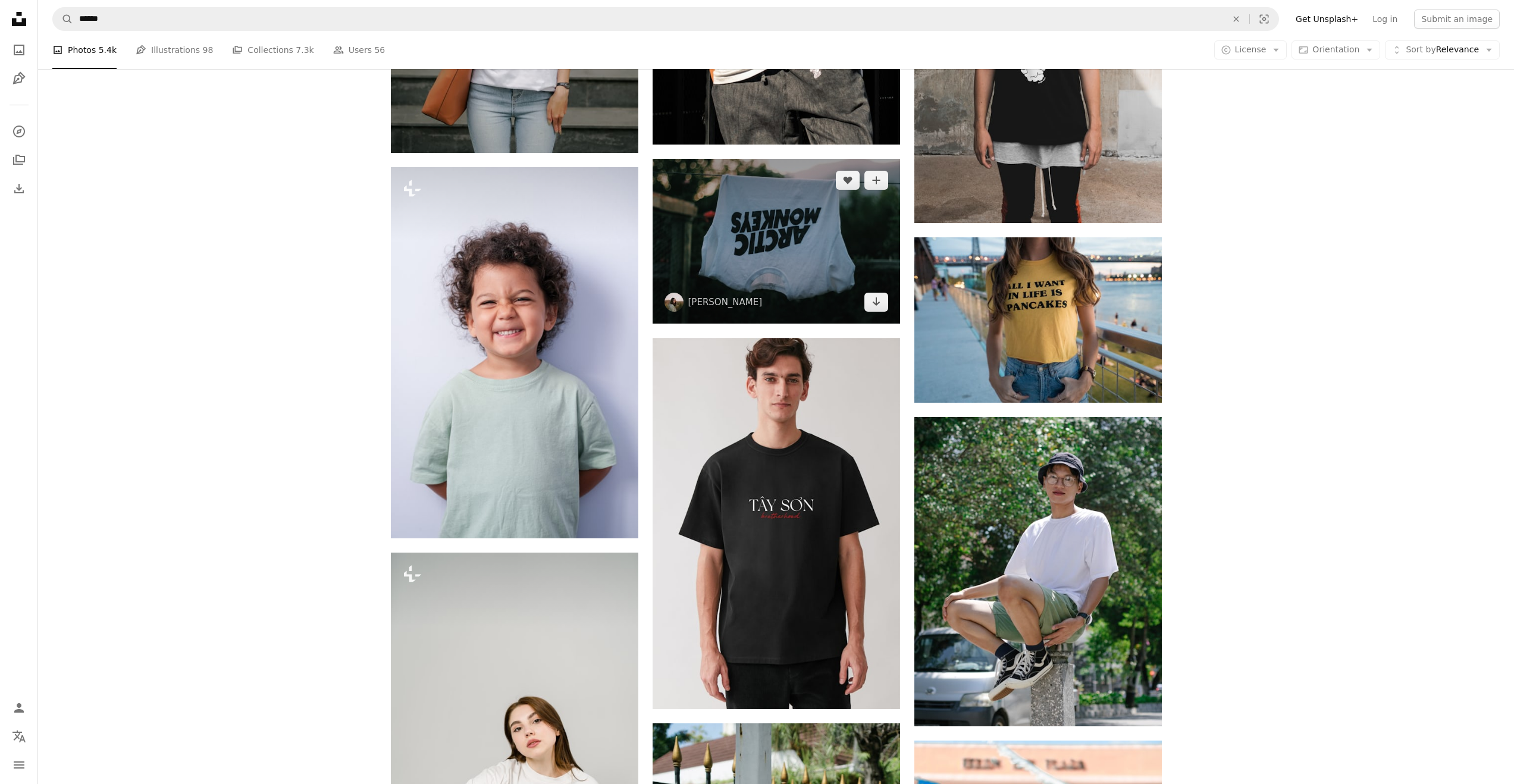
click at [808, 205] on img at bounding box center [776, 241] width 248 height 165
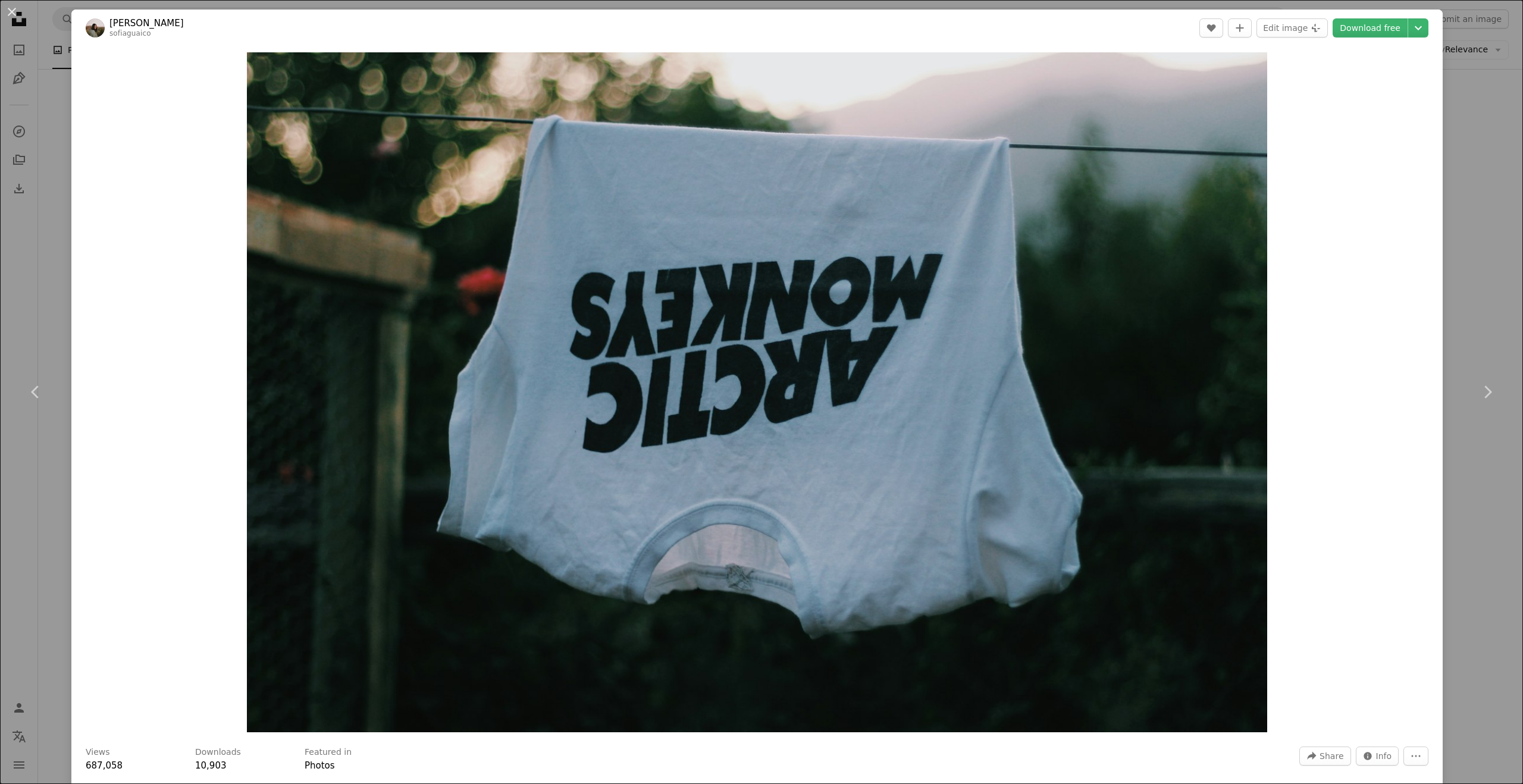
click at [1490, 158] on div "An X shape Chevron left Chevron right Sofia Guaico sofiaguaico A heart A plus s…" at bounding box center [761, 392] width 1523 height 784
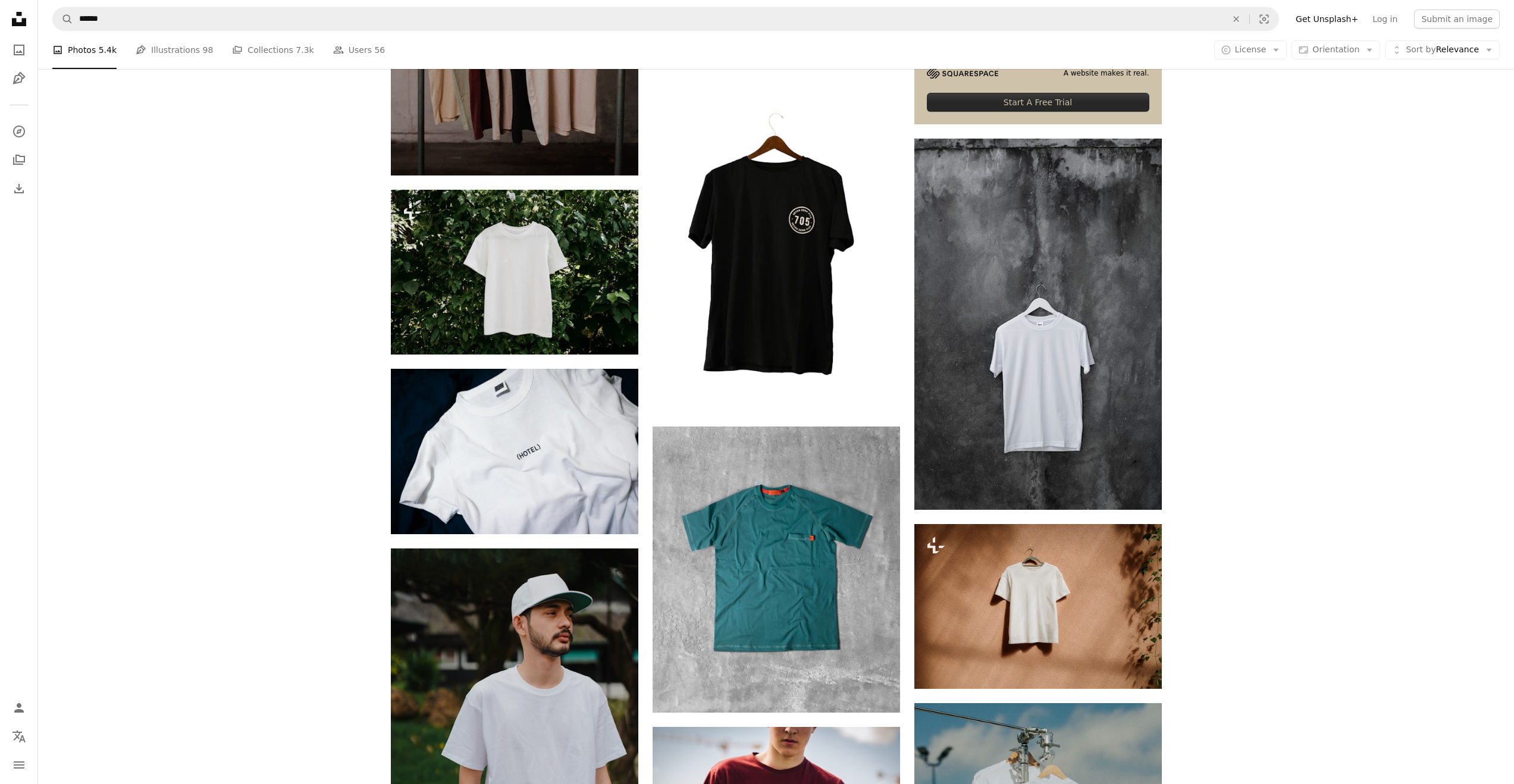
scroll to position [542, 0]
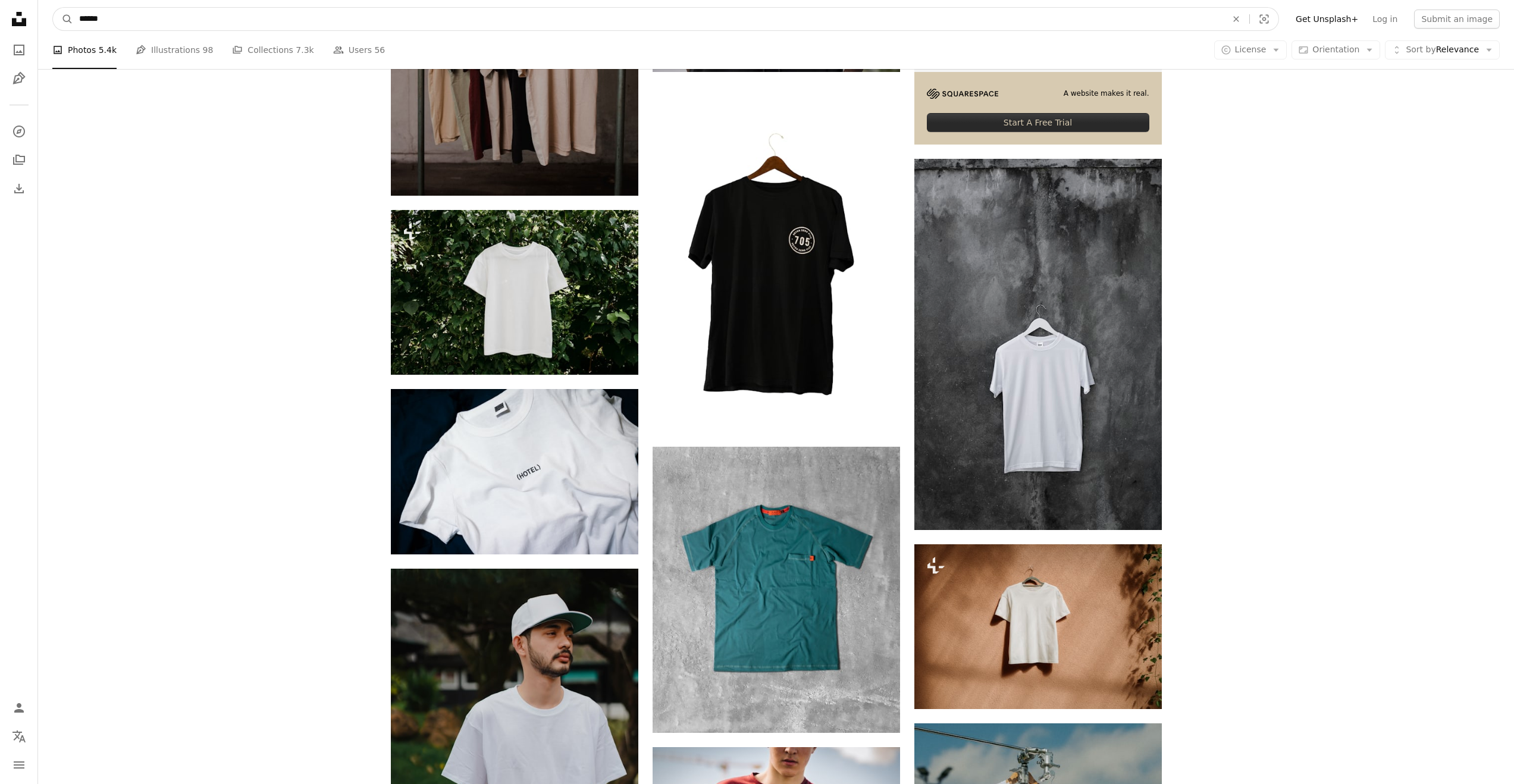
click at [603, 22] on input "******" at bounding box center [648, 19] width 1150 height 22
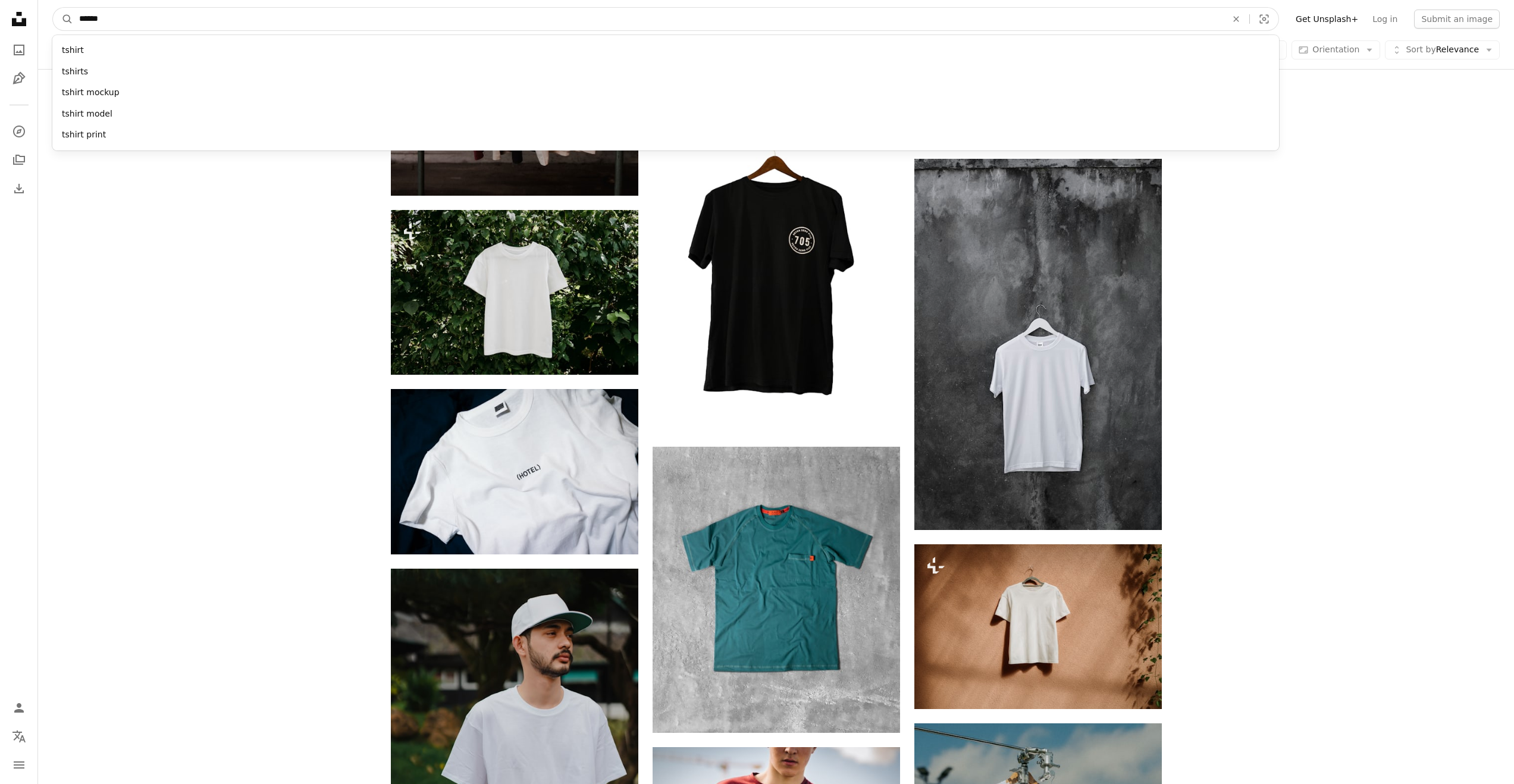
drag, startPoint x: 570, startPoint y: 30, endPoint x: 232, endPoint y: 30, distance: 338.0
click at [228, 31] on nav "A magnifying glass ****** tshirt tshirts tshirt mockup tshirt model tshirt prin…" at bounding box center [776, 19] width 1476 height 38
type input "*"
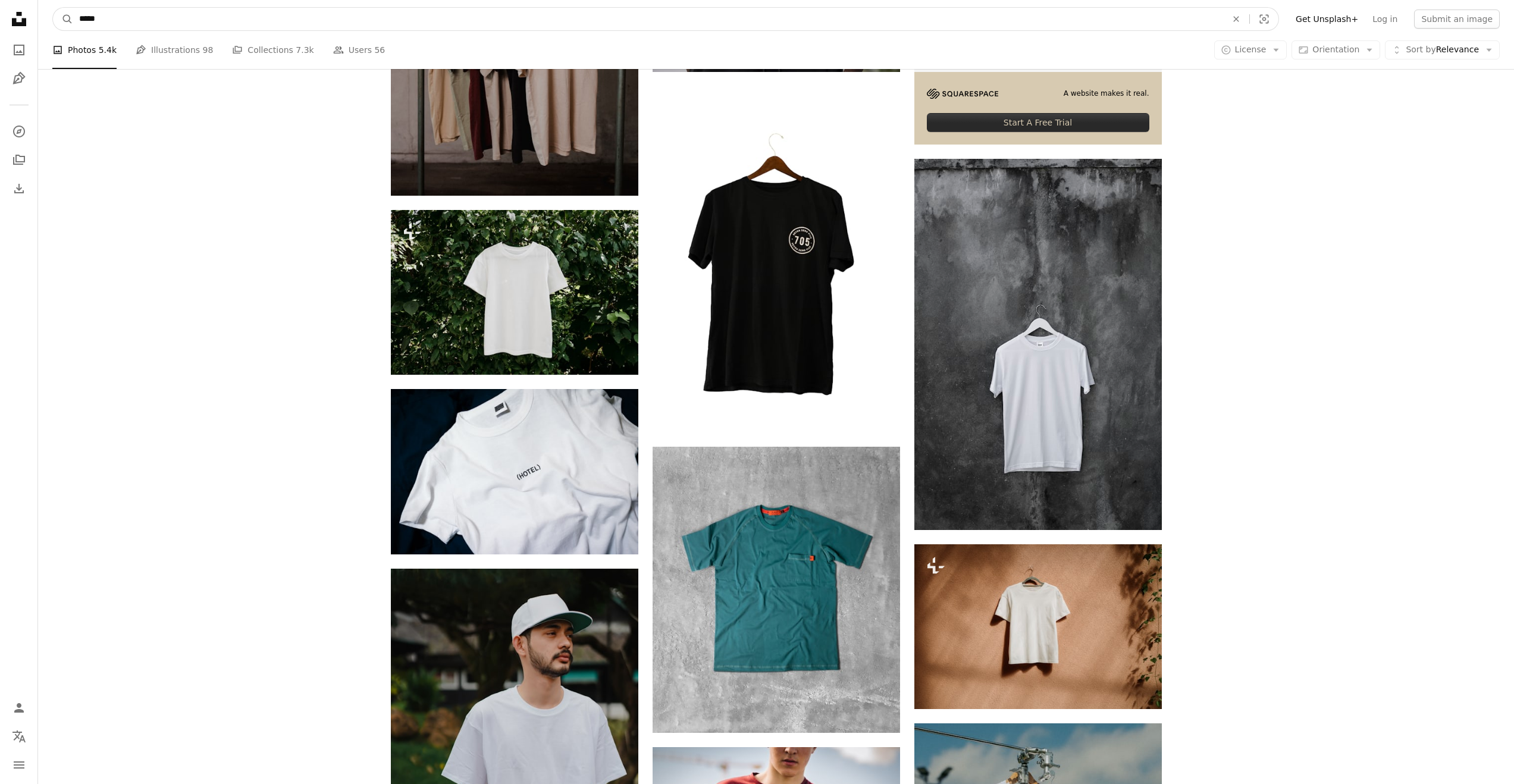
type input "******"
click button "A magnifying glass" at bounding box center [63, 19] width 20 height 22
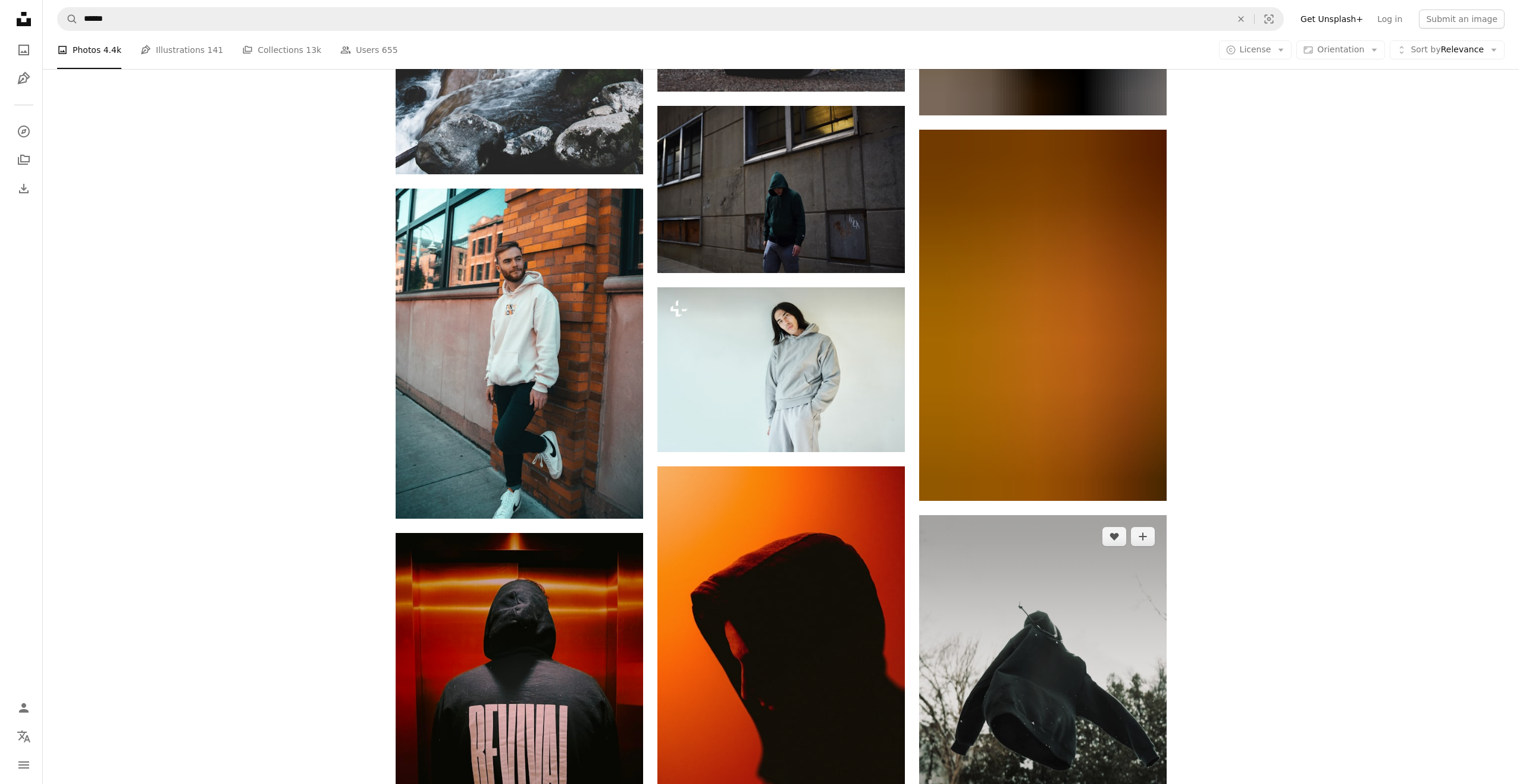
scroll to position [6891, 0]
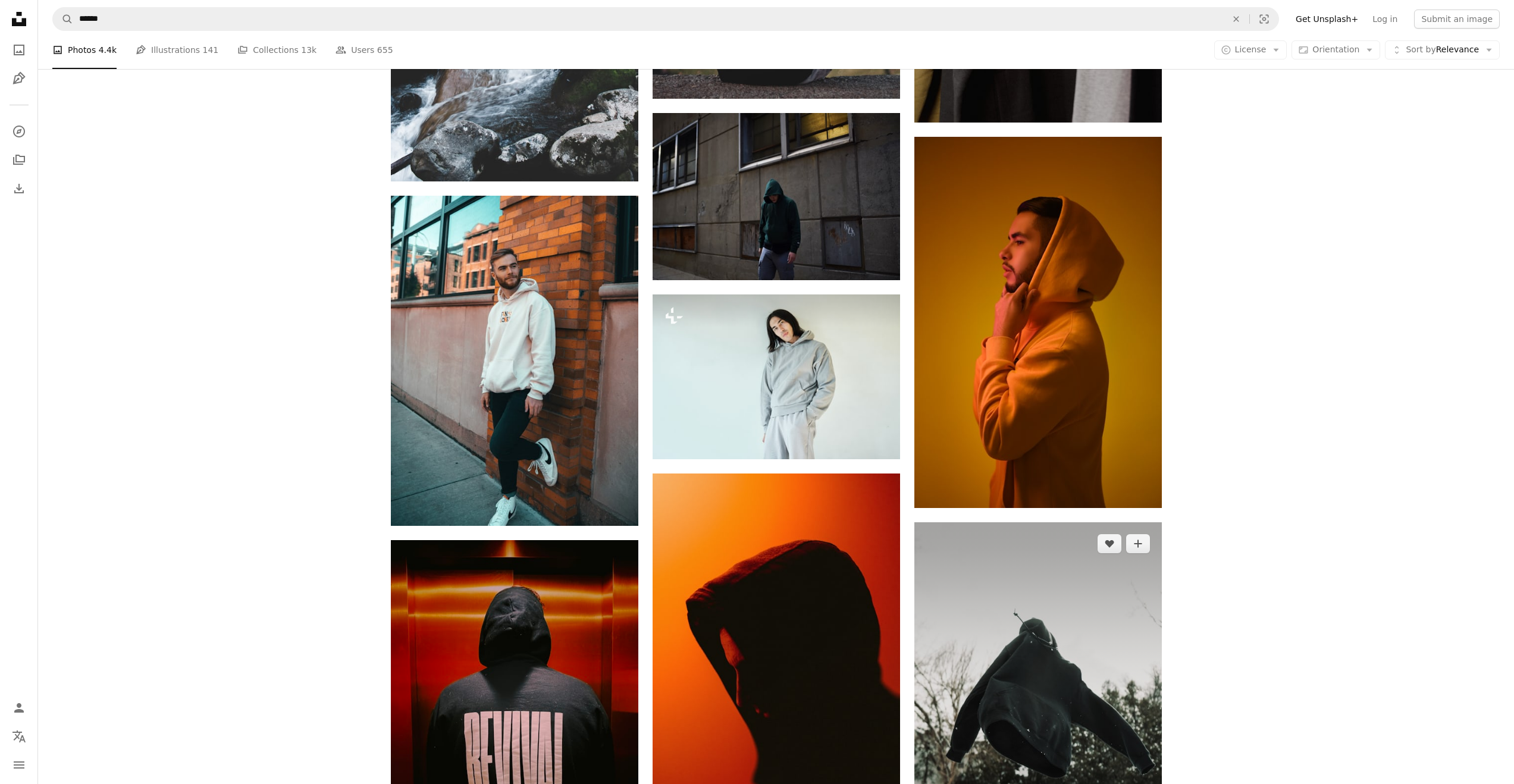
click at [1020, 677] on img at bounding box center [1038, 708] width 248 height 371
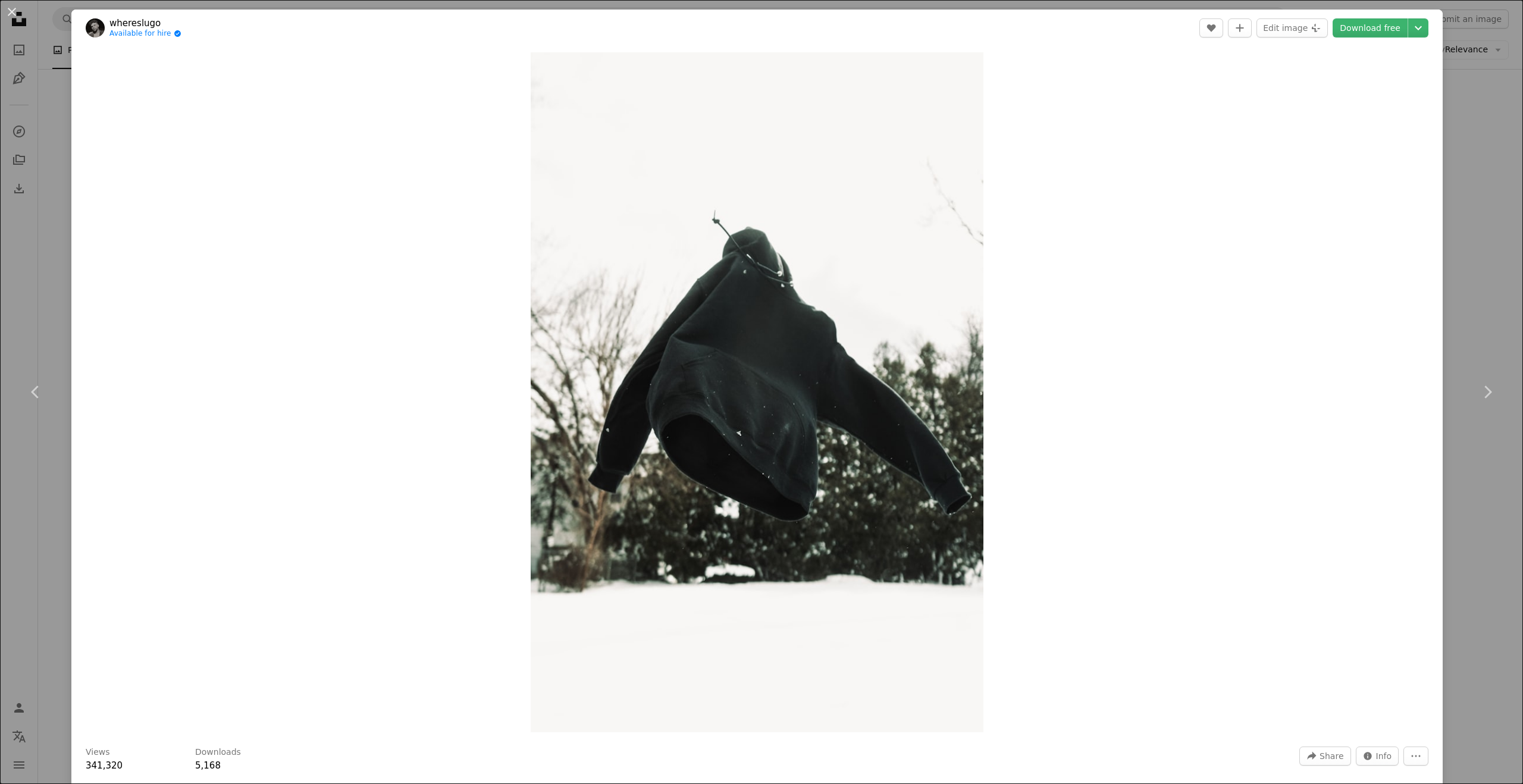
click at [62, 313] on div "An X shape Chevron left Chevron right whereslugo Available for hire A checkmark…" at bounding box center [761, 392] width 1523 height 784
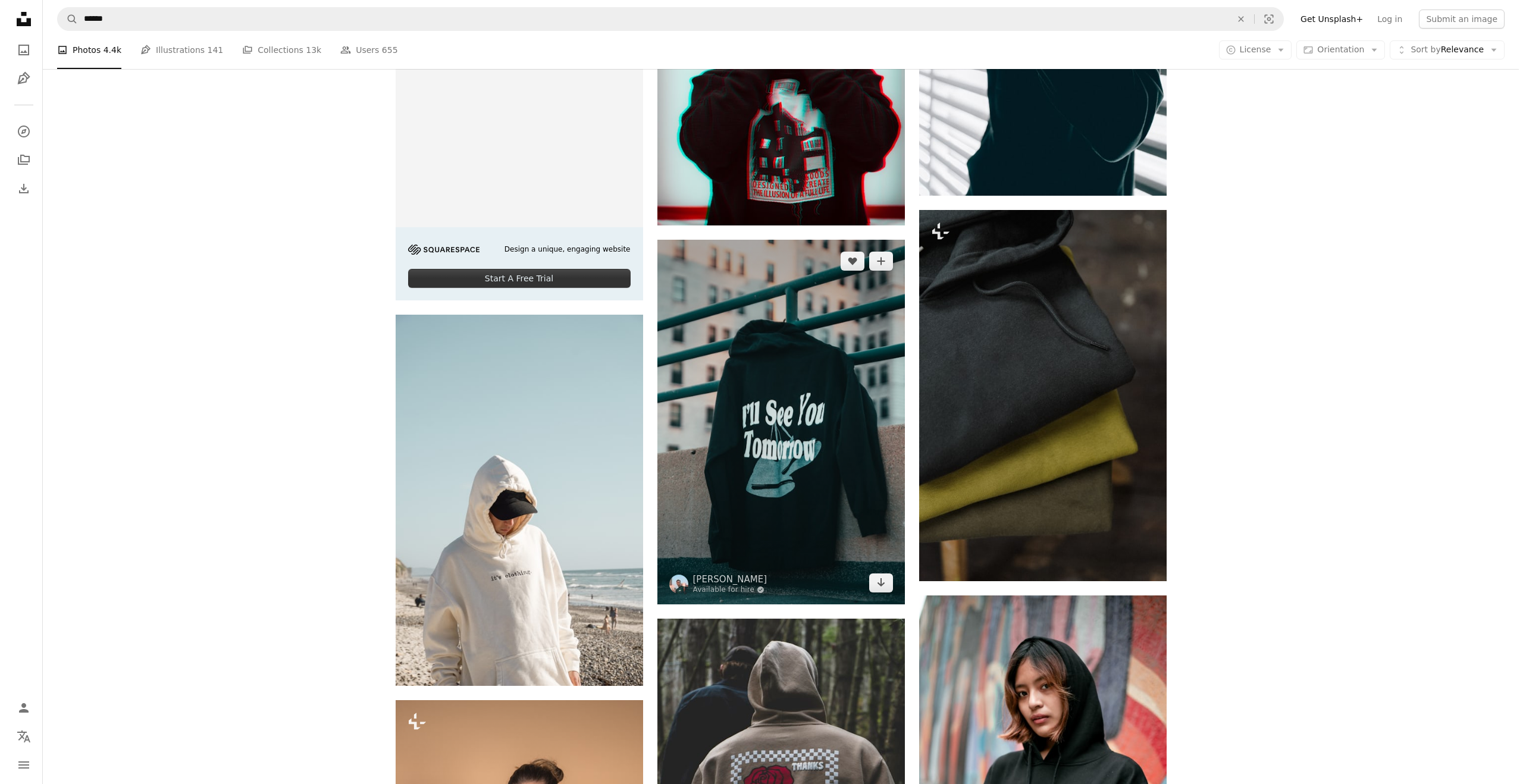
scroll to position [3060, 0]
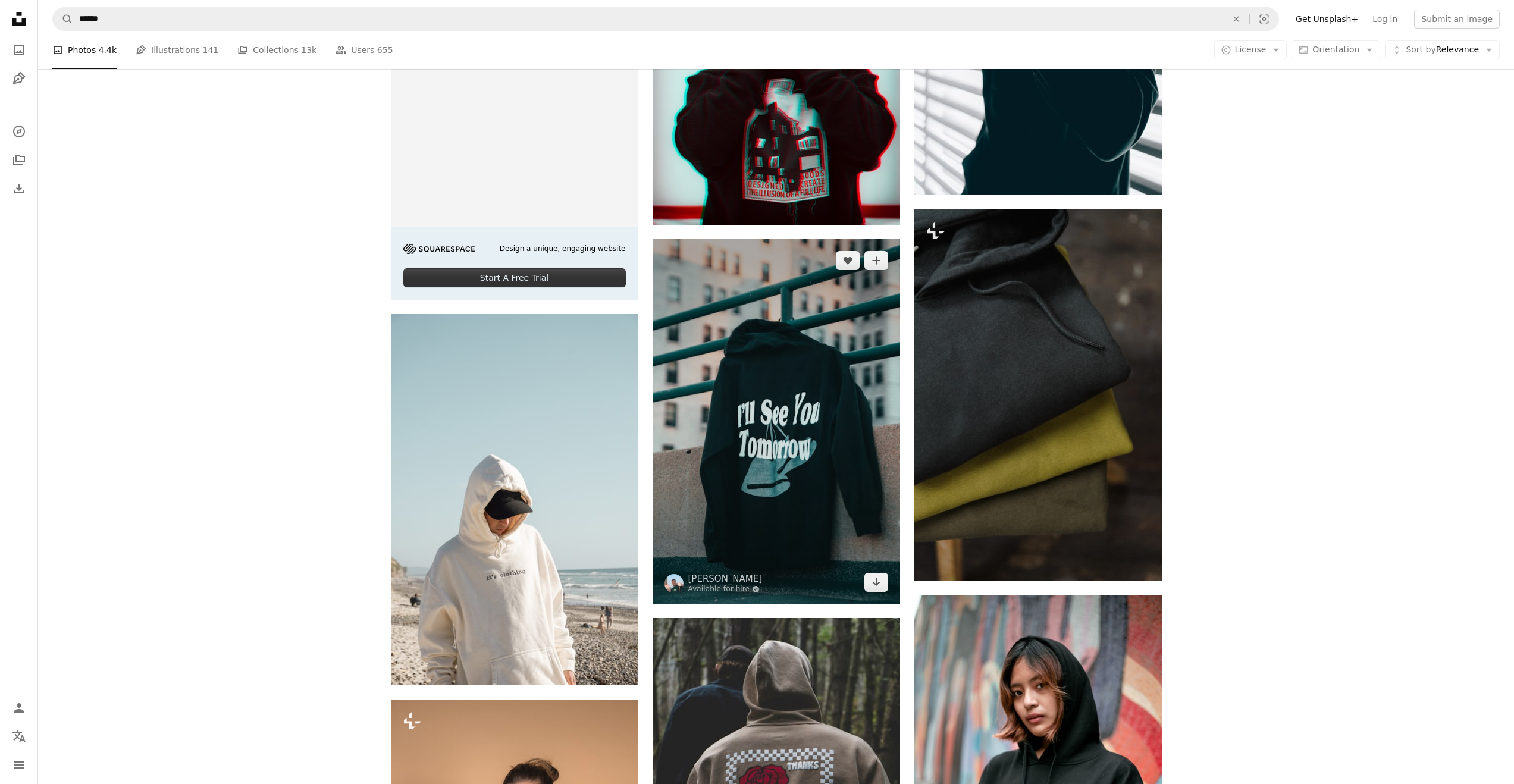
click at [721, 402] on img at bounding box center [776, 421] width 248 height 365
